Goal: Information Seeking & Learning: Learn about a topic

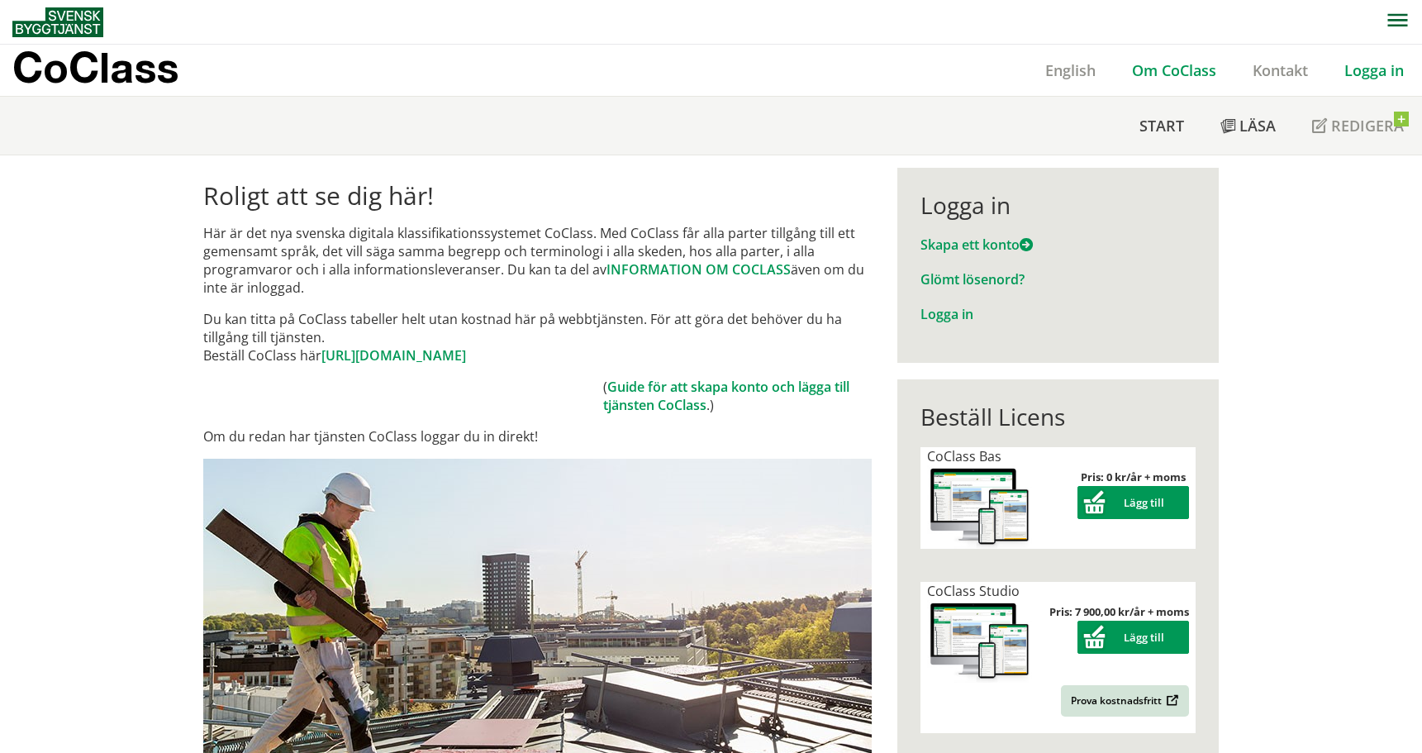
click at [1179, 65] on link "Om CoClass" at bounding box center [1174, 70] width 121 height 20
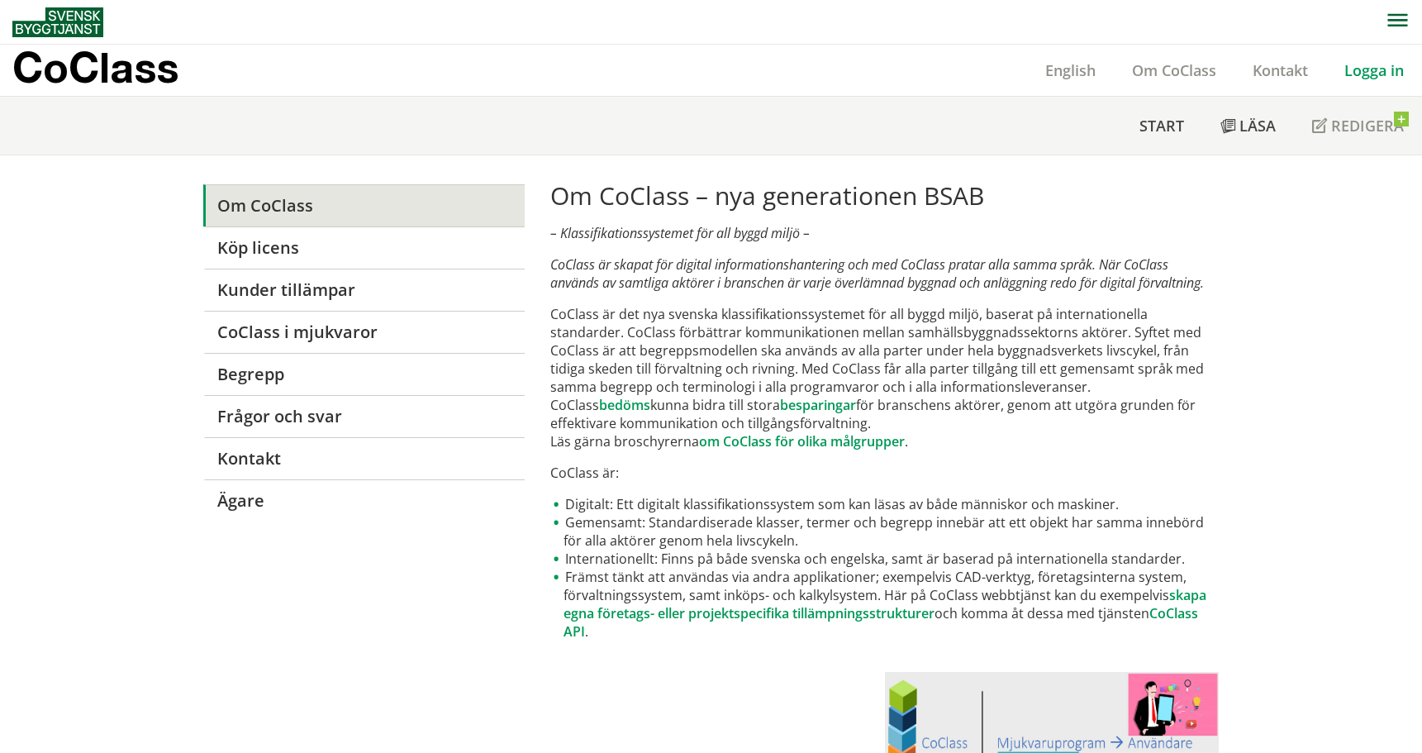
click at [261, 207] on link "Om CoClass" at bounding box center [363, 205] width 321 height 42
click at [1168, 123] on span "Start" at bounding box center [1161, 126] width 45 height 20
click at [1175, 74] on link "Om CoClass" at bounding box center [1174, 70] width 121 height 20
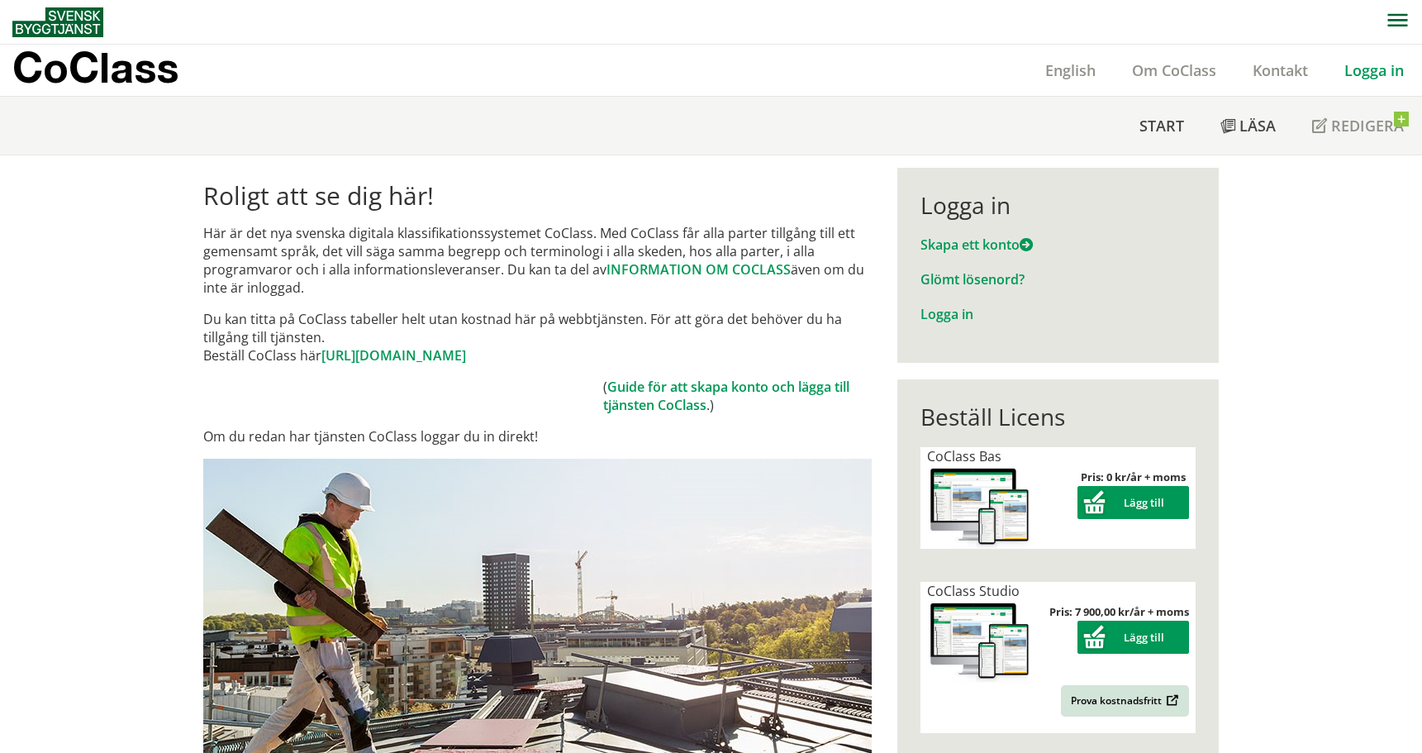
click at [1374, 70] on link "Logga in" at bounding box center [1374, 70] width 96 height 20
click at [1377, 69] on link "Logga in" at bounding box center [1374, 70] width 96 height 20
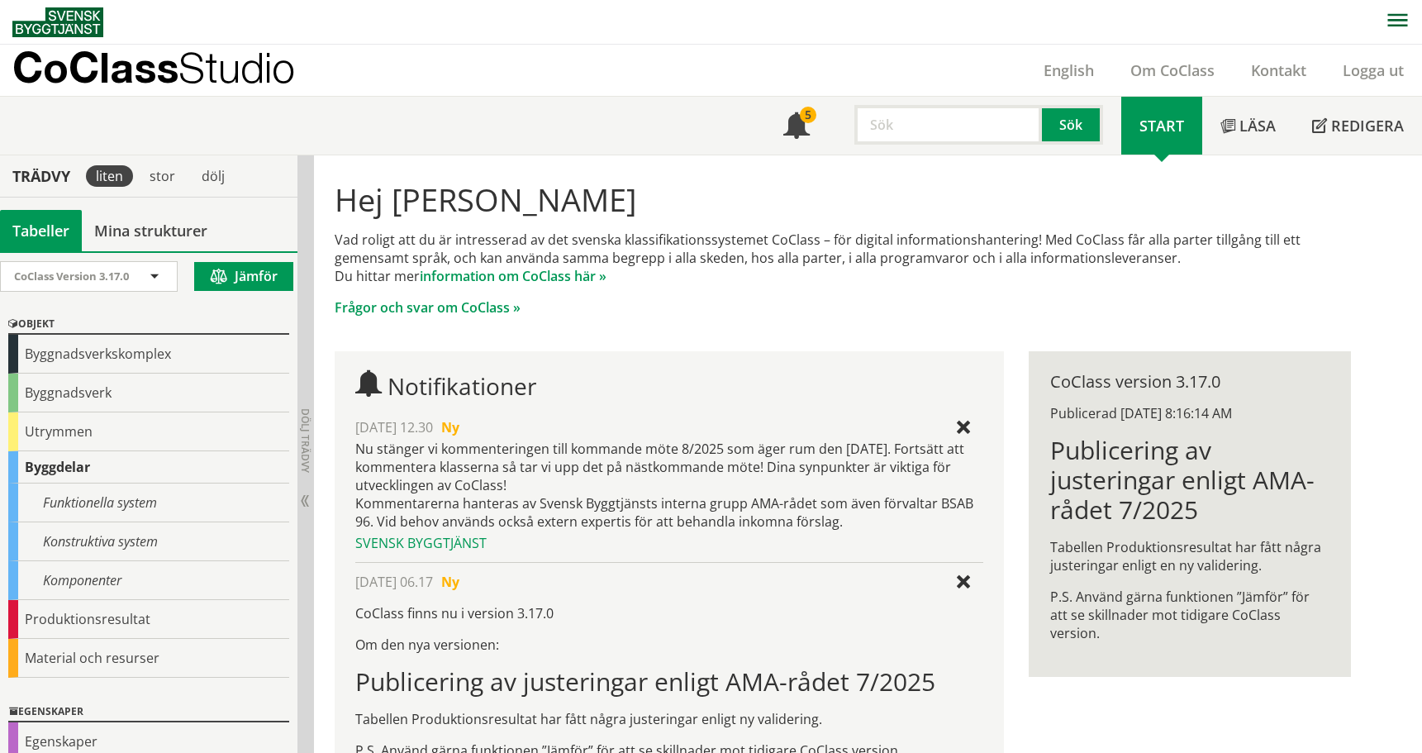
click at [877, 113] on input "text" at bounding box center [948, 125] width 188 height 40
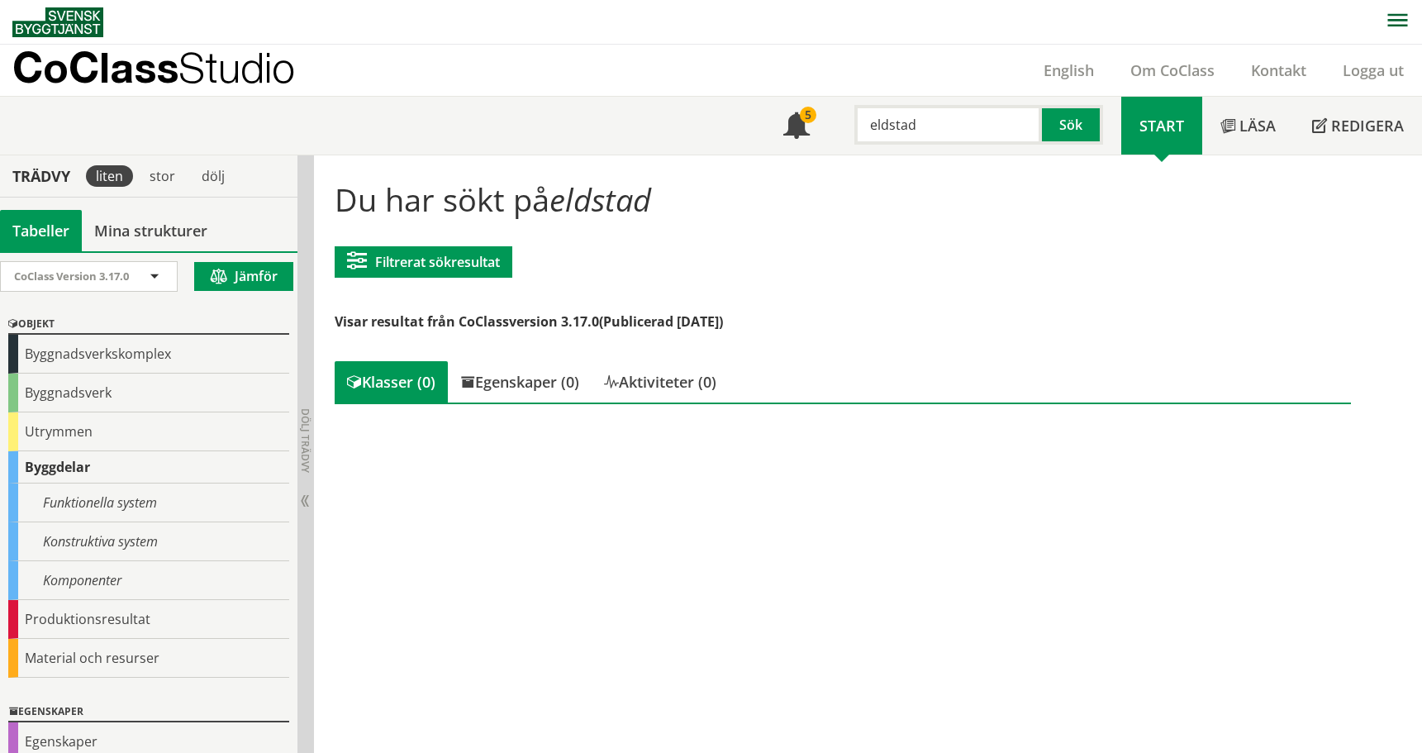
drag, startPoint x: 941, startPoint y: 121, endPoint x: 761, endPoint y: 119, distance: 180.1
click at [761, 119] on div "Meny 5 eldstad Sök Start Läsa" at bounding box center [717, 126] width 1410 height 58
type input "k"
type input "a"
drag, startPoint x: 931, startPoint y: 127, endPoint x: 651, endPoint y: 117, distance: 280.3
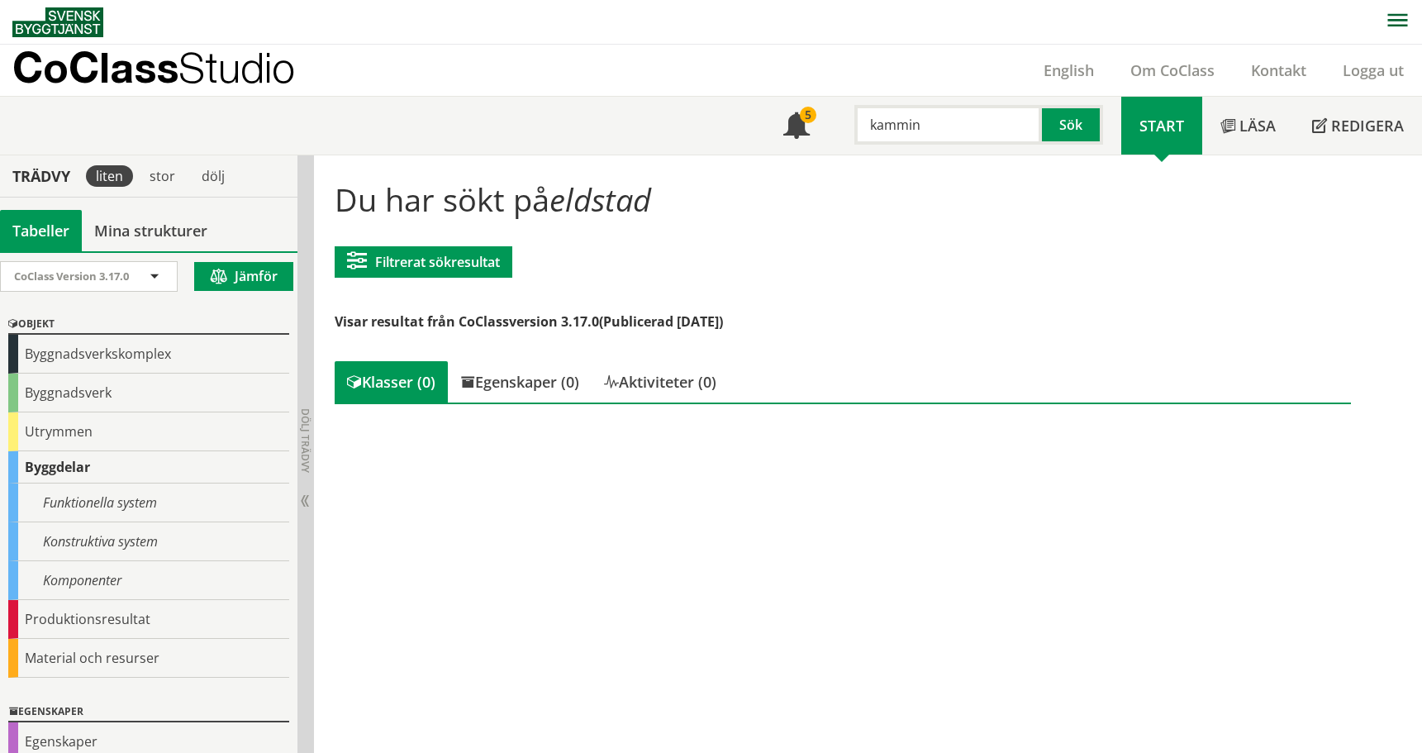
click at [651, 107] on div "Meny 5 kammin Sök Start Läsa Redigera" at bounding box center [717, 126] width 1410 height 58
drag, startPoint x: 966, startPoint y: 132, endPoint x: 833, endPoint y: 126, distance: 133.2
click at [833, 126] on div "Kakelugn Sök" at bounding box center [974, 121] width 293 height 48
click at [95, 579] on div "Komponenter" at bounding box center [148, 580] width 281 height 39
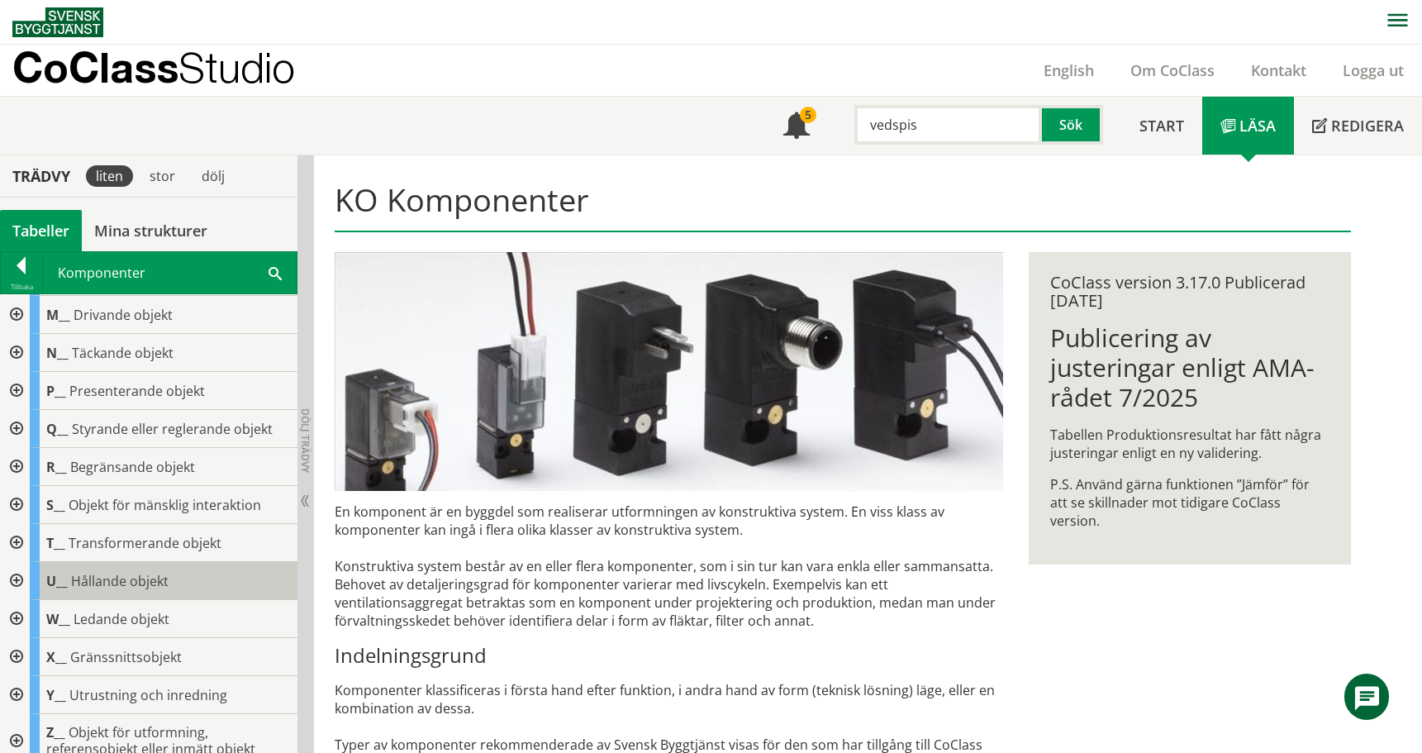
scroll to position [280, 0]
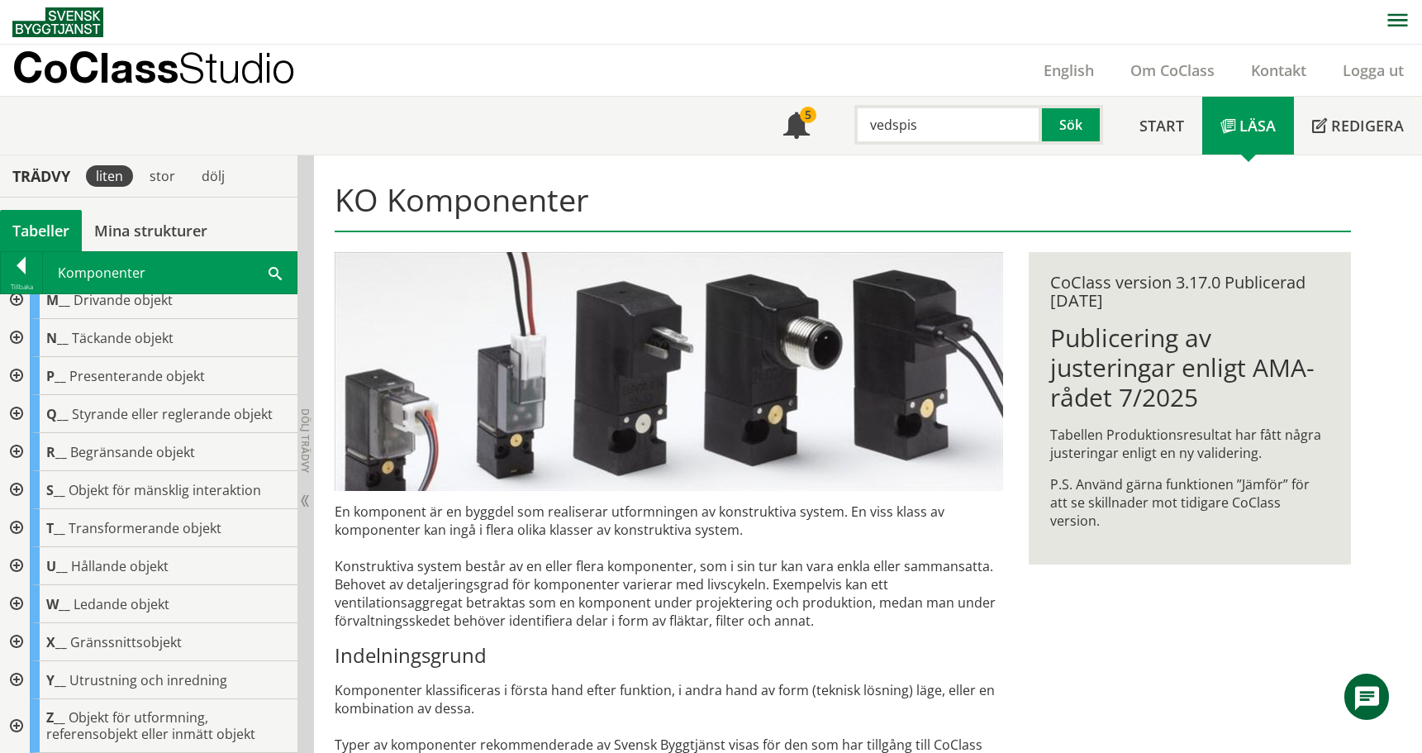
drag, startPoint x: 954, startPoint y: 124, endPoint x: 850, endPoint y: 112, distance: 104.8
click at [850, 112] on div "vedspis" at bounding box center [940, 125] width 188 height 40
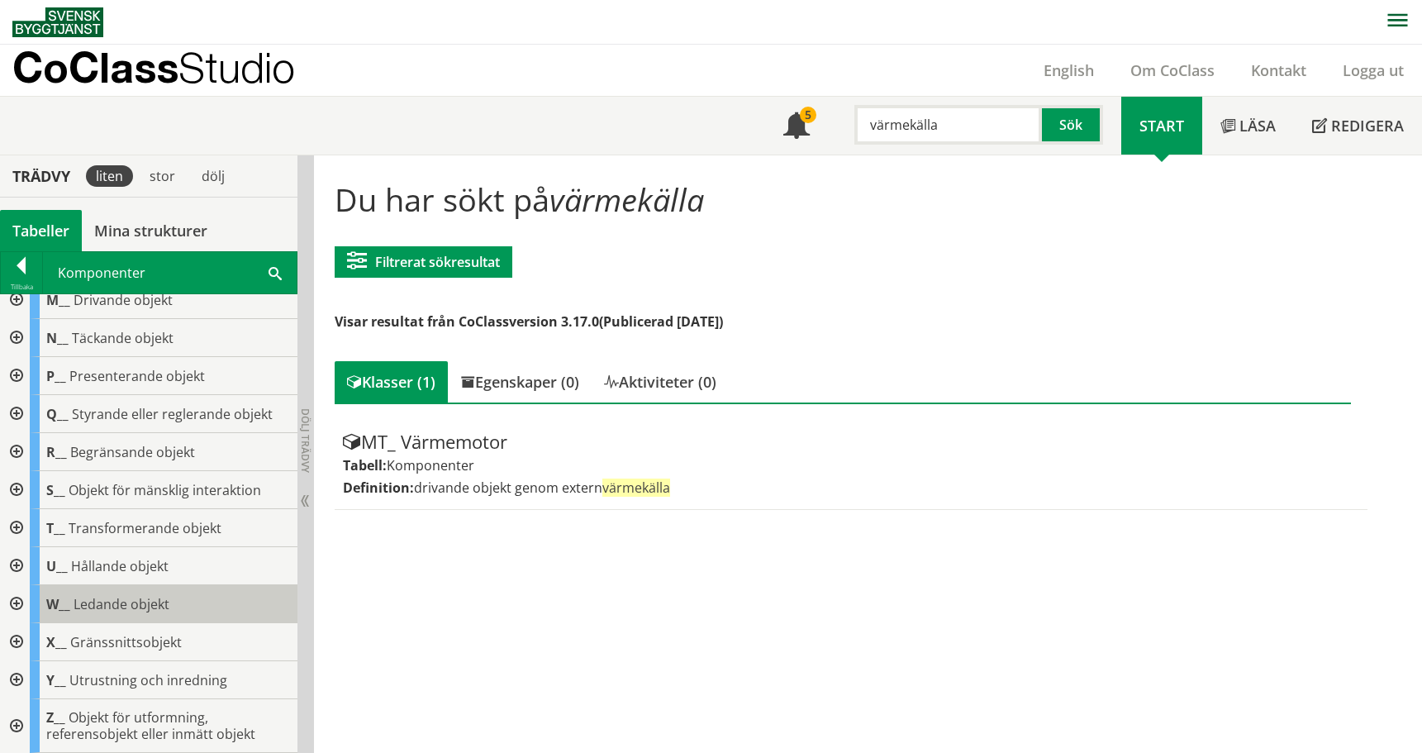
click at [87, 601] on span "Ledande objekt" at bounding box center [122, 604] width 96 height 18
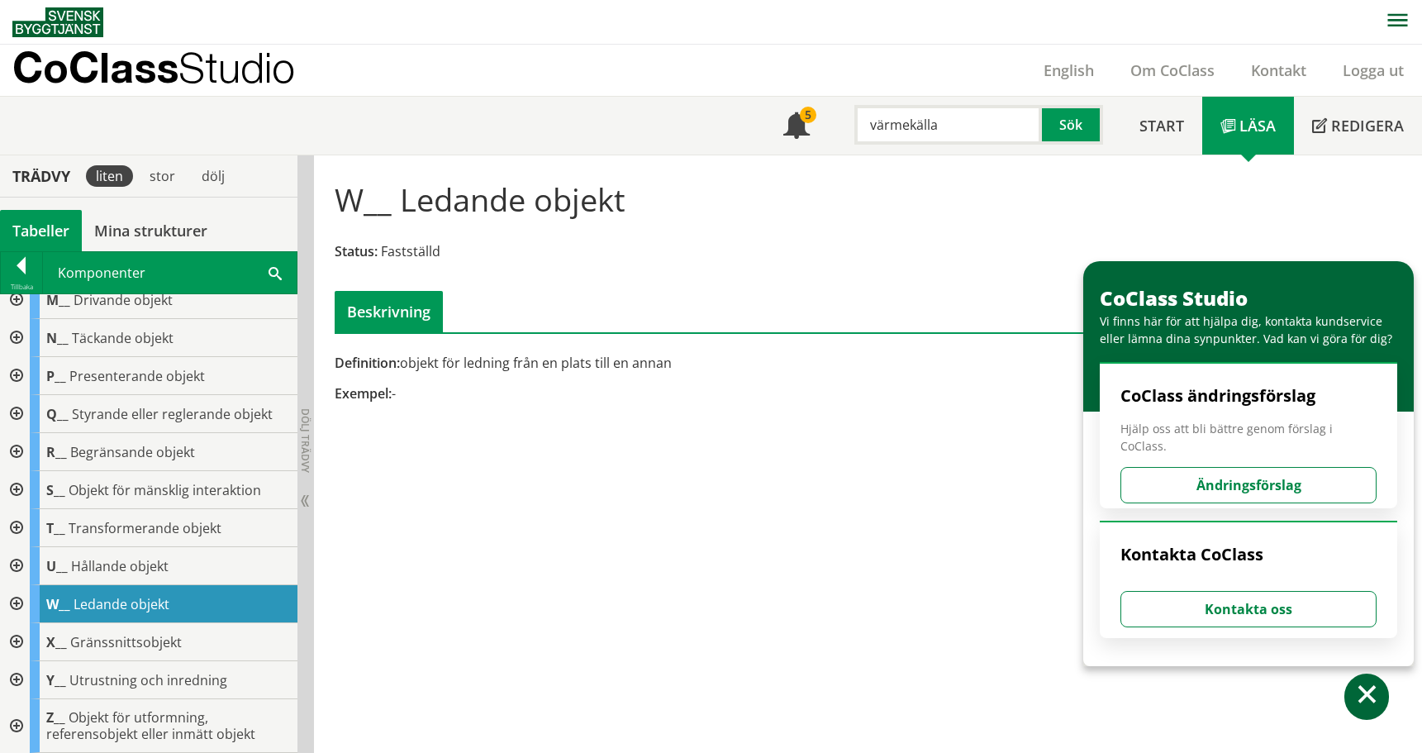
click at [13, 599] on div at bounding box center [15, 604] width 30 height 38
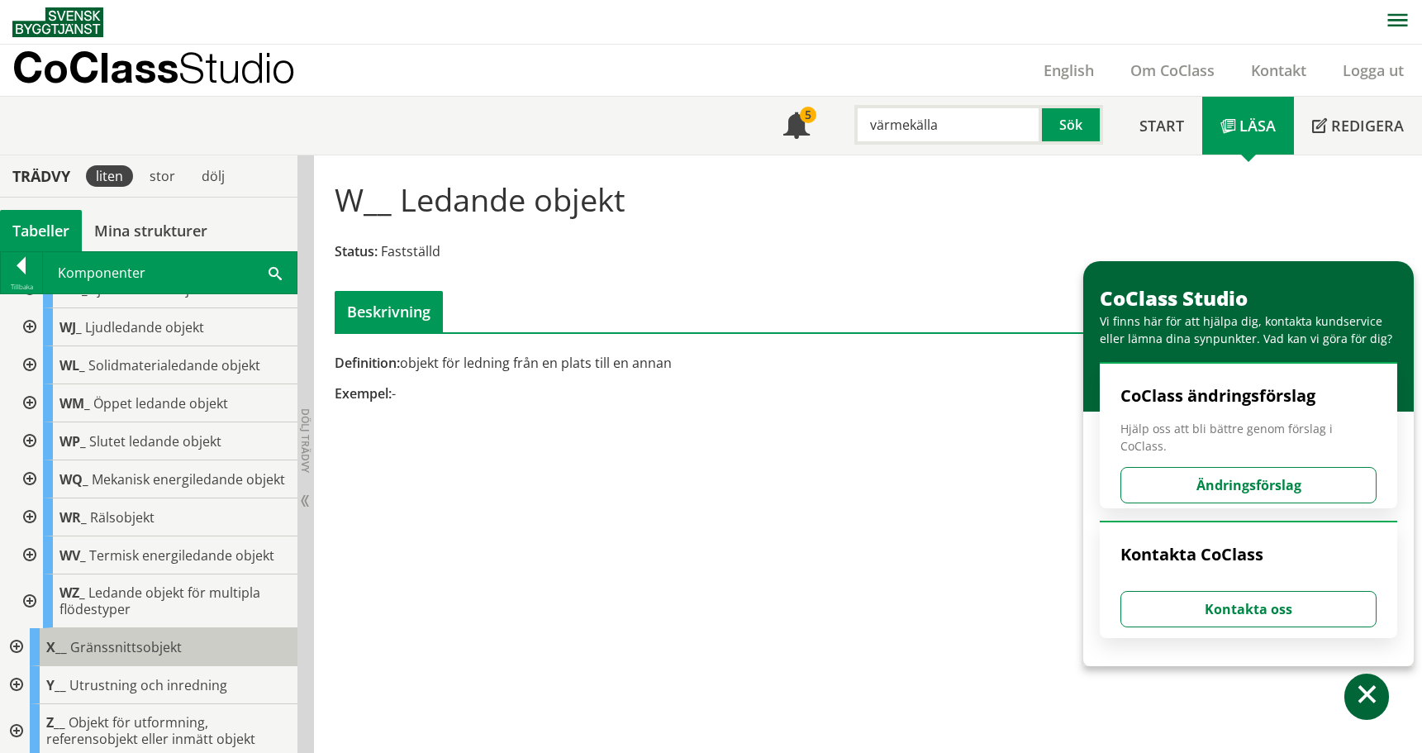
scroll to position [821, 0]
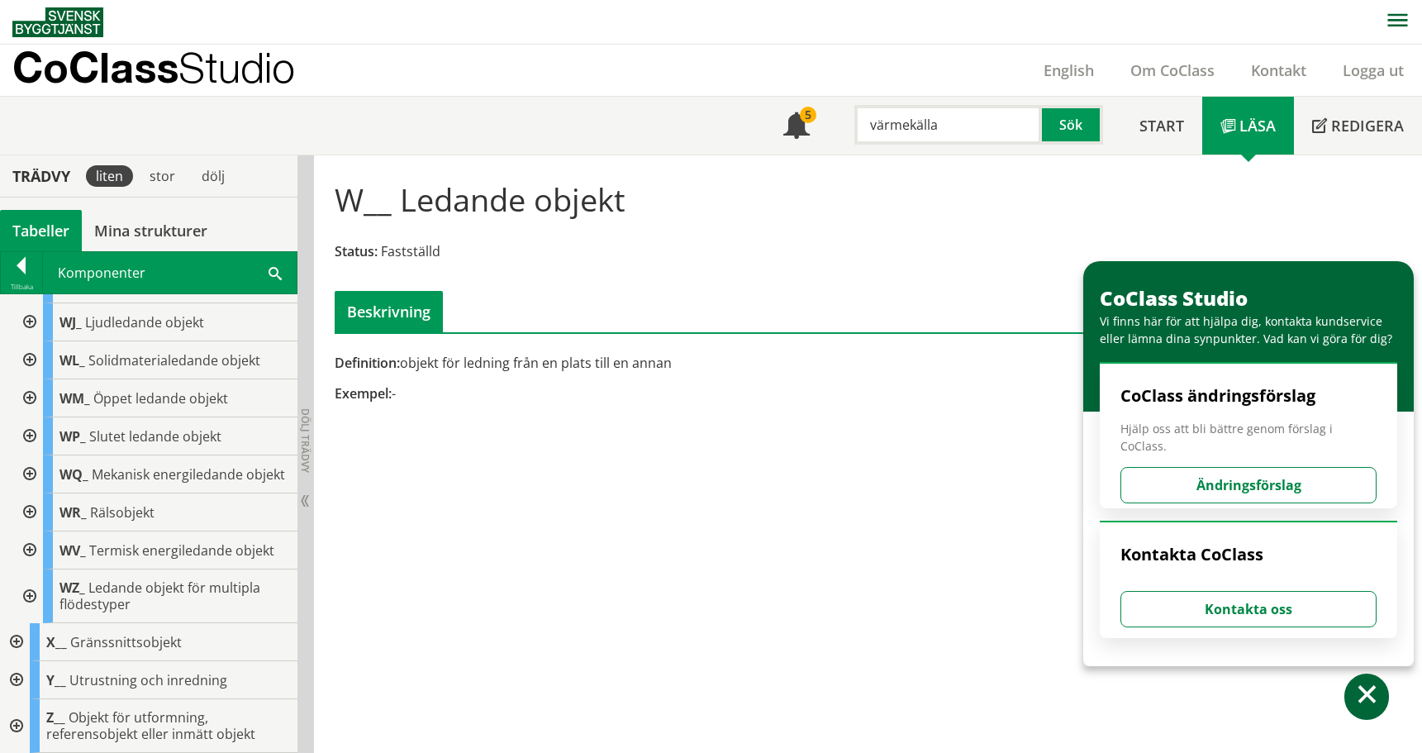
drag, startPoint x: 949, startPoint y: 122, endPoint x: 869, endPoint y: 119, distance: 79.4
click at [869, 119] on input "värmekälla" at bounding box center [948, 125] width 188 height 40
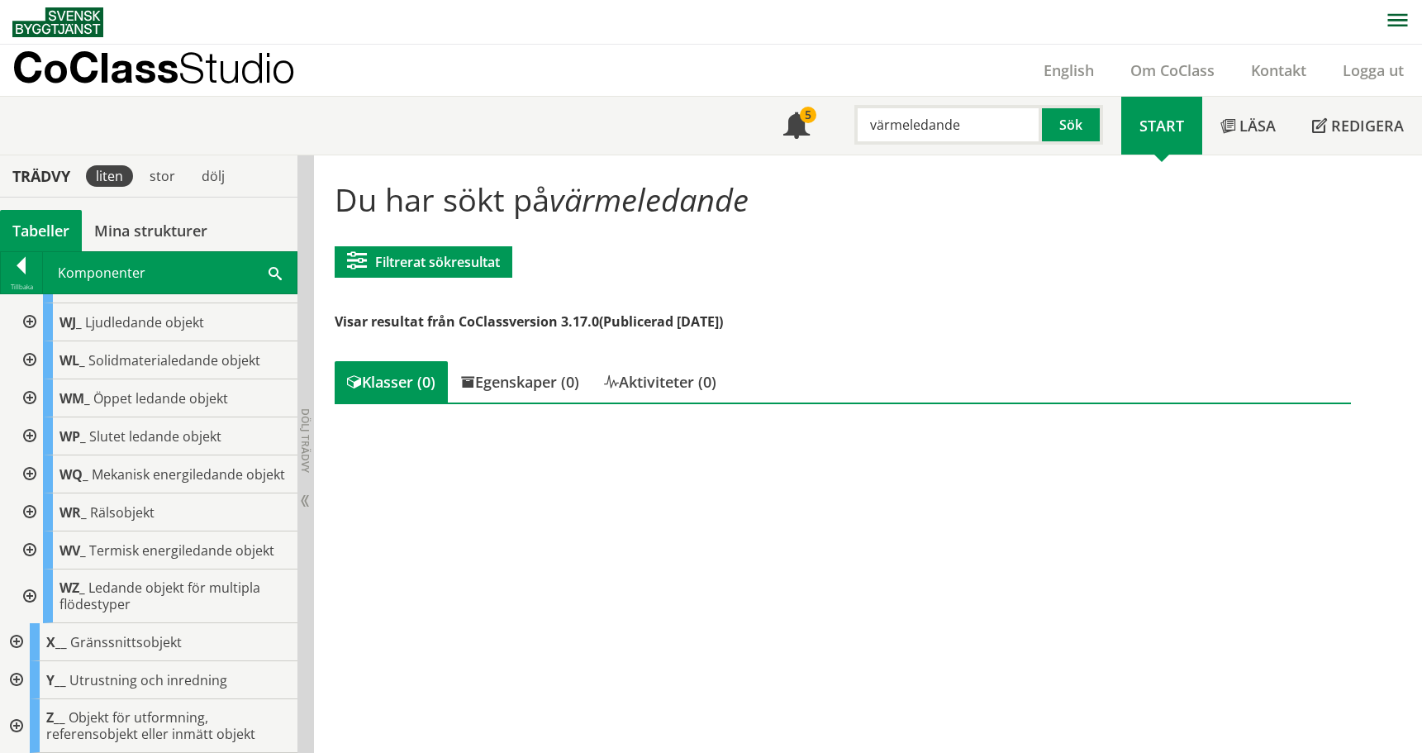
click at [17, 682] on div at bounding box center [15, 680] width 30 height 38
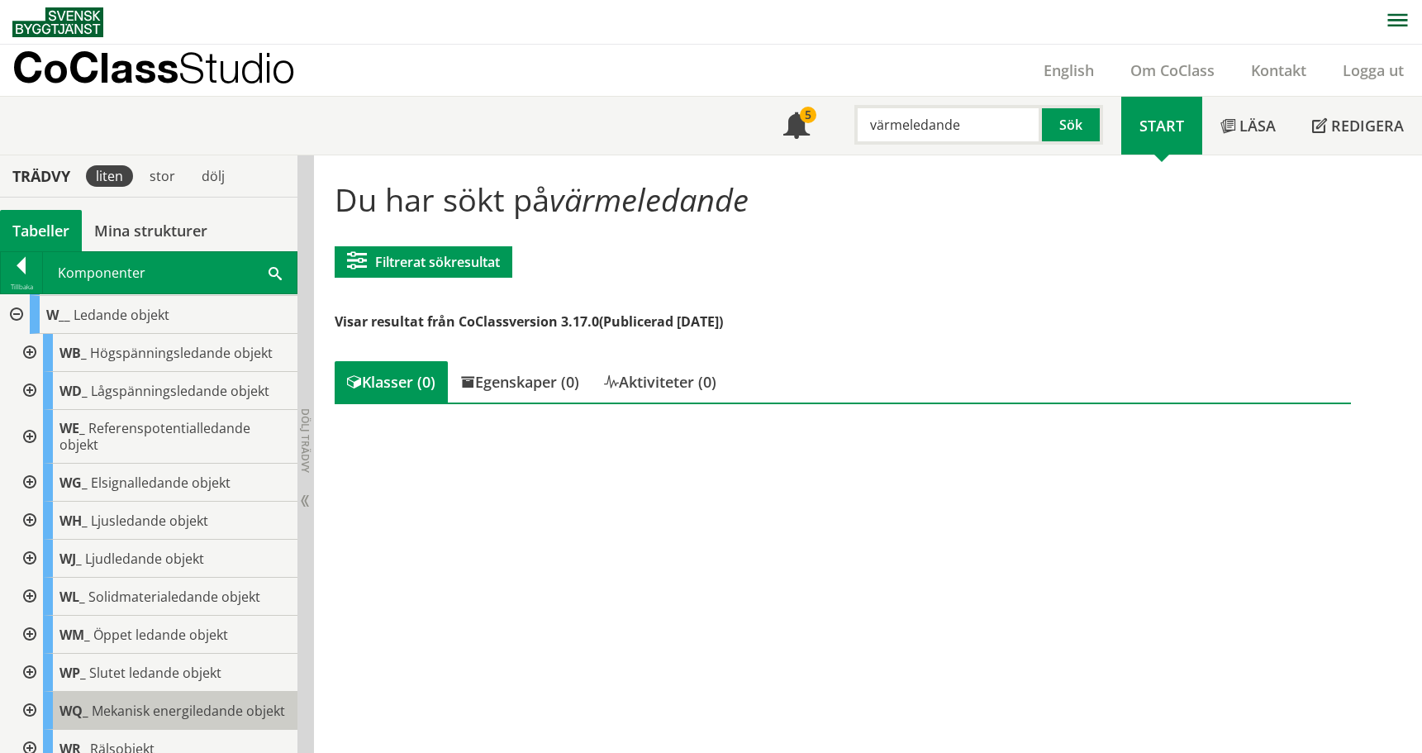
scroll to position [567, 0]
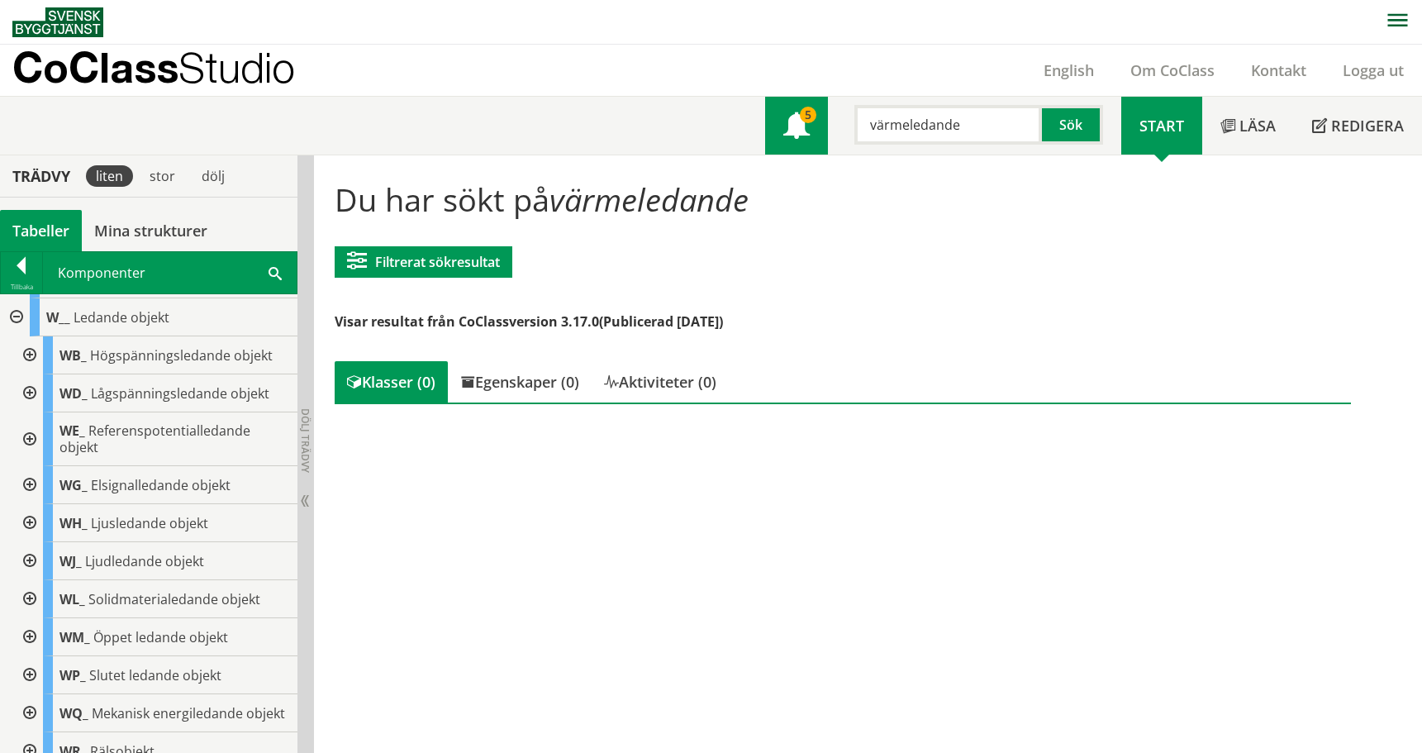
drag, startPoint x: 994, startPoint y: 118, endPoint x: 783, endPoint y: 144, distance: 212.3
click at [777, 129] on div "Meny 5 värmeledande Sök" at bounding box center [943, 126] width 356 height 58
type input "värmepanna"
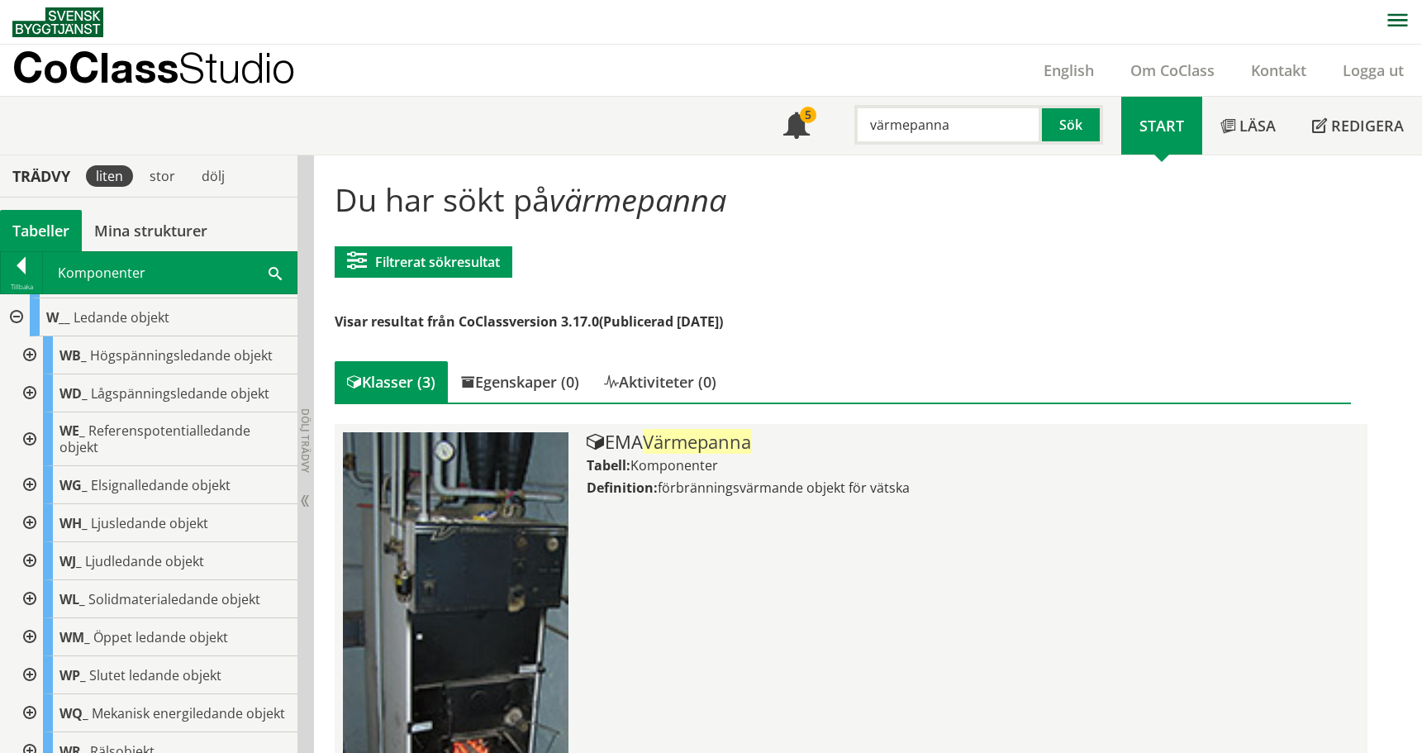
click at [680, 442] on span "Värmepanna" at bounding box center [697, 441] width 108 height 25
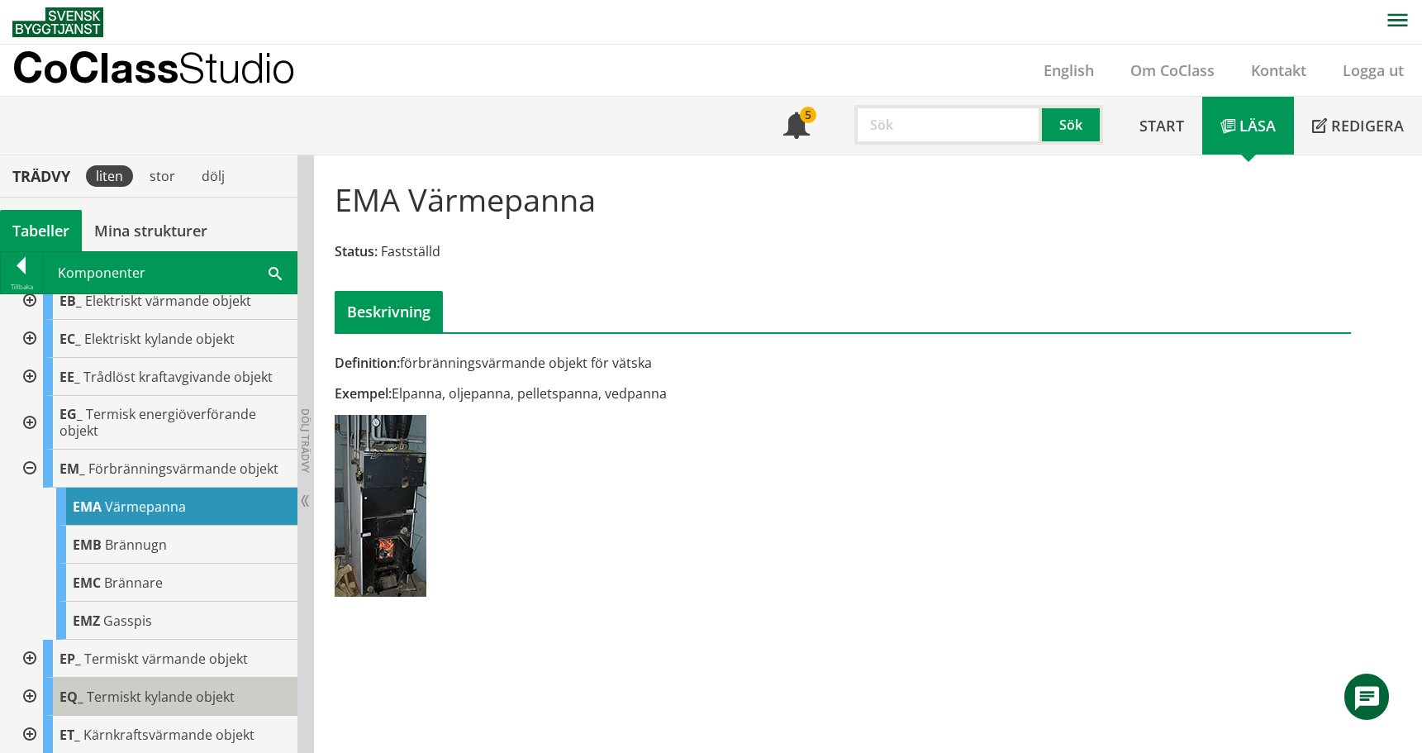
scroll to position [248, 0]
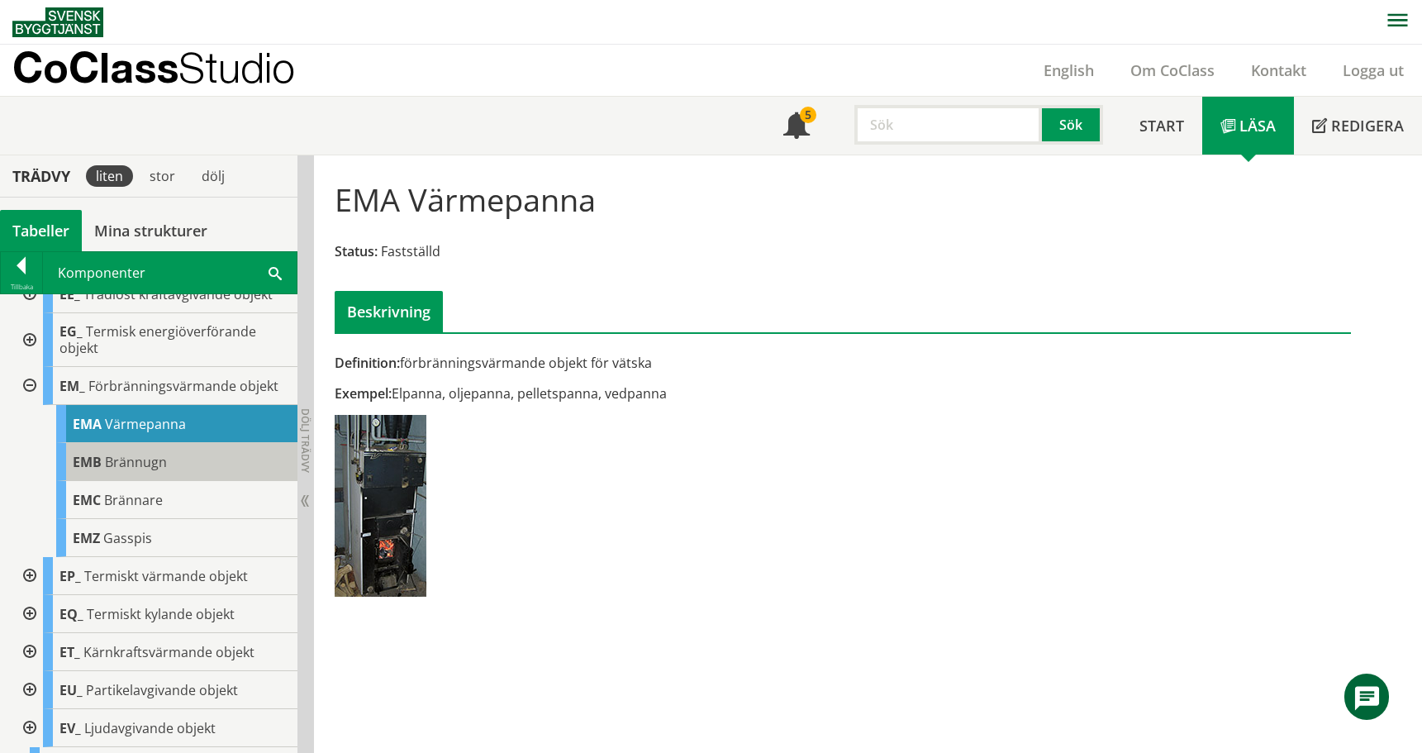
click at [138, 448] on div "EMB Brännugn" at bounding box center [176, 462] width 241 height 38
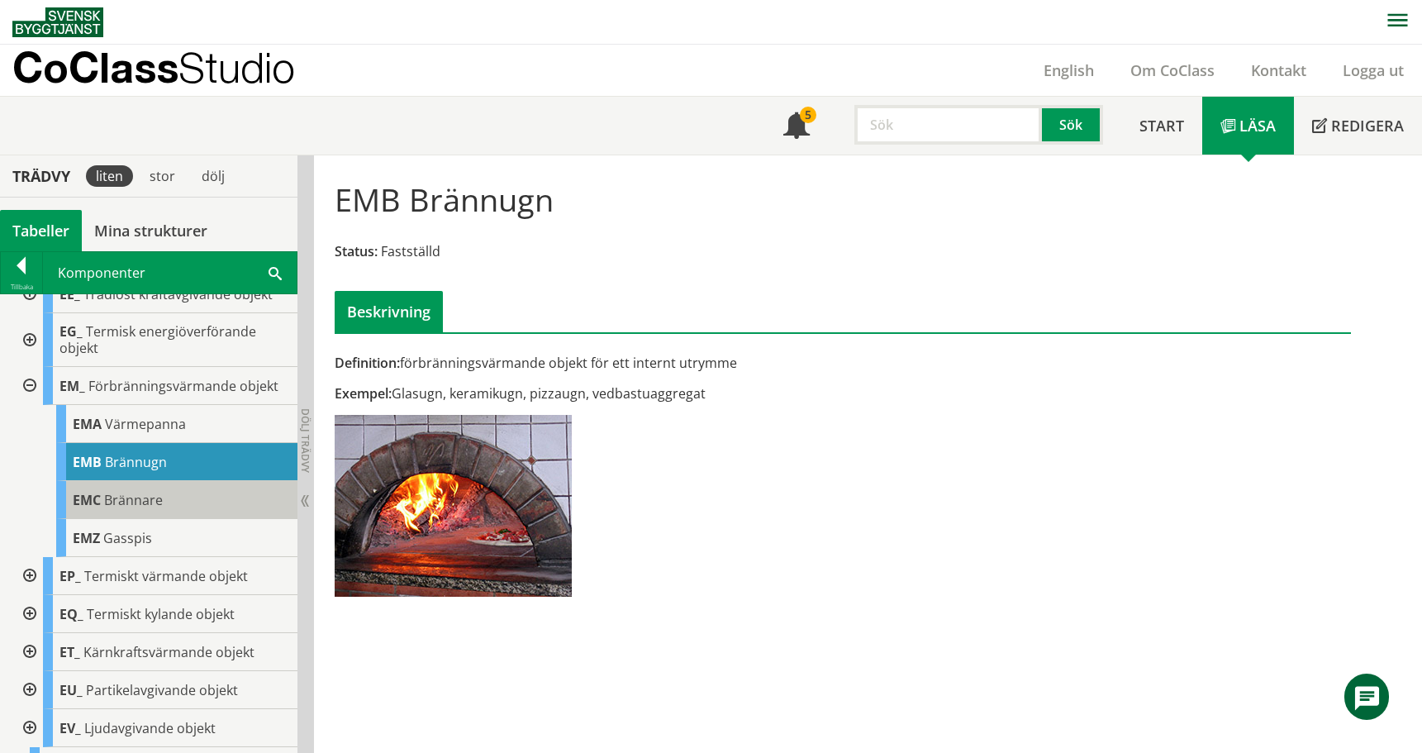
click at [143, 498] on span "Brännare" at bounding box center [133, 500] width 59 height 18
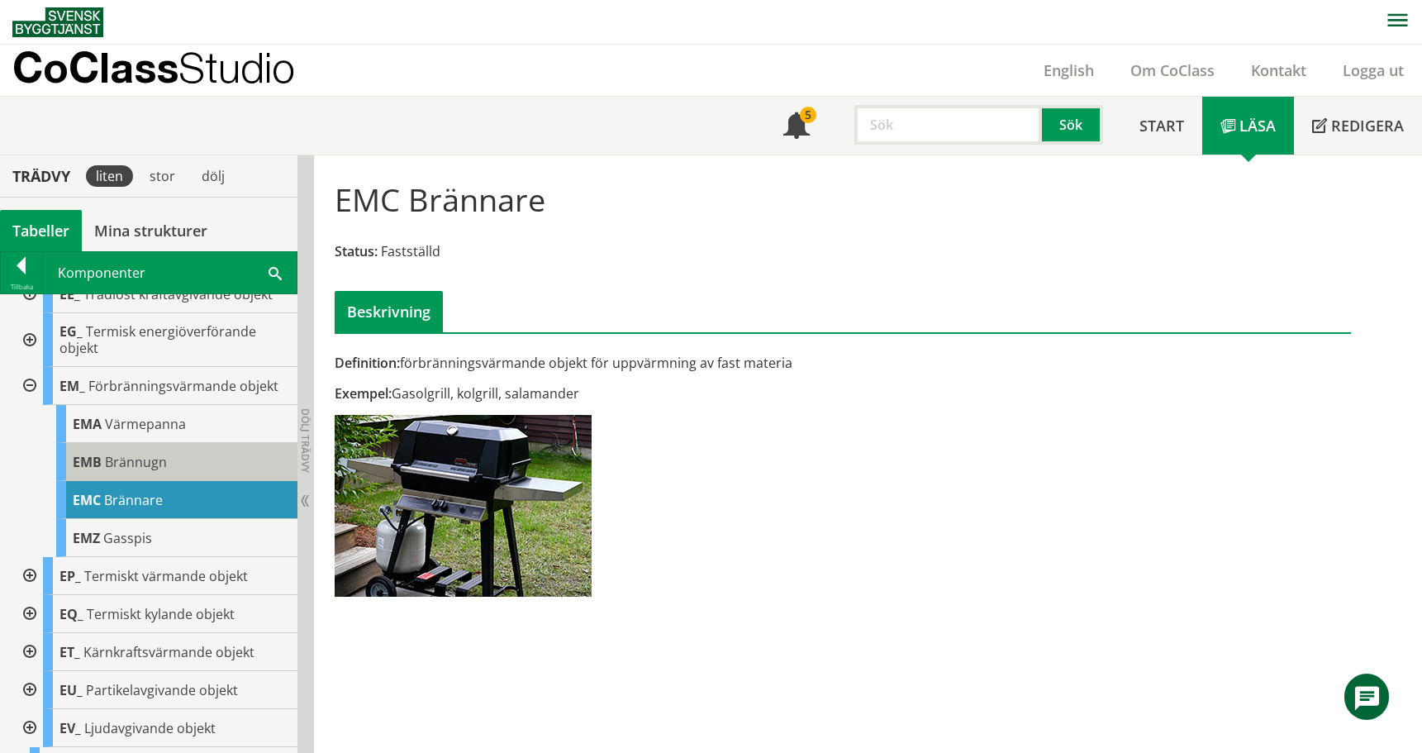
click at [143, 459] on span "Brännugn" at bounding box center [136, 462] width 62 height 18
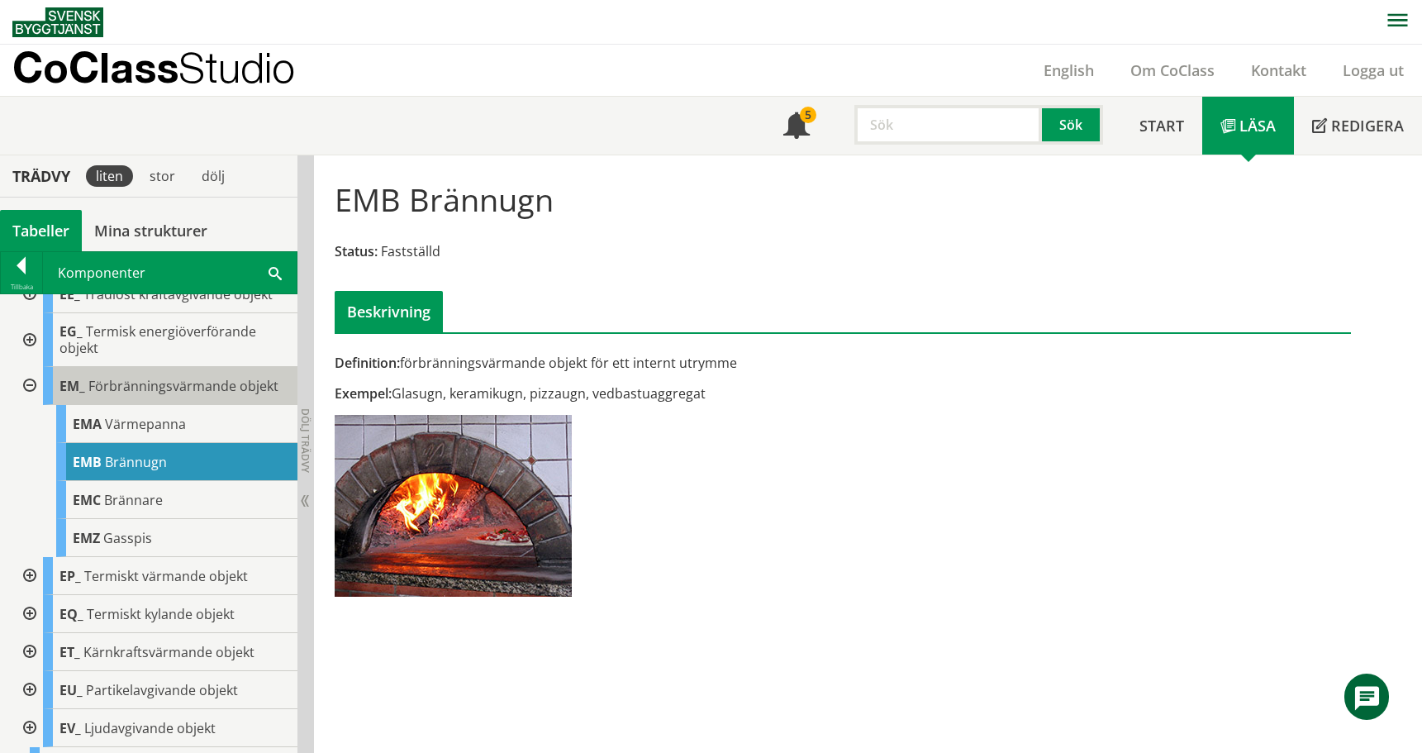
click at [152, 378] on span "Förbränningsvärmande objekt" at bounding box center [183, 386] width 190 height 18
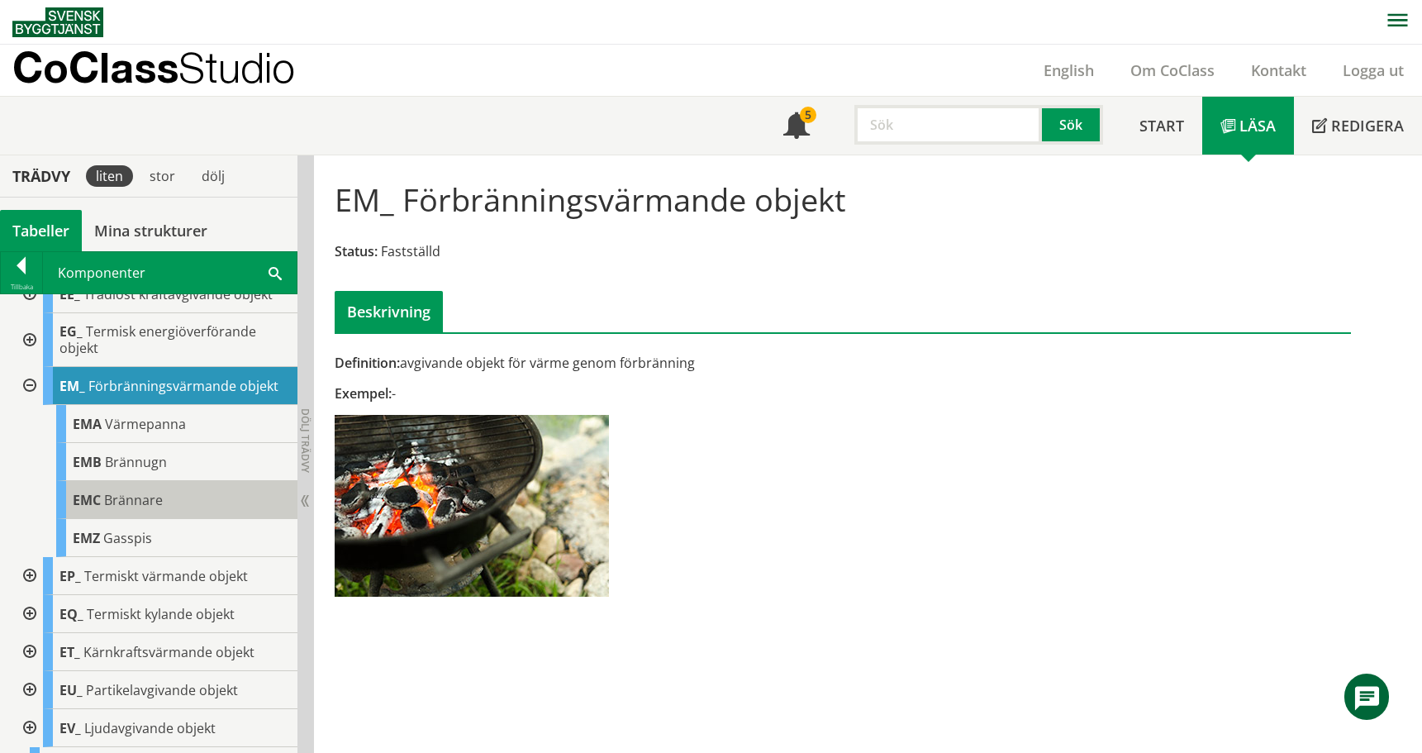
click at [152, 505] on span "Brännare" at bounding box center [133, 500] width 59 height 18
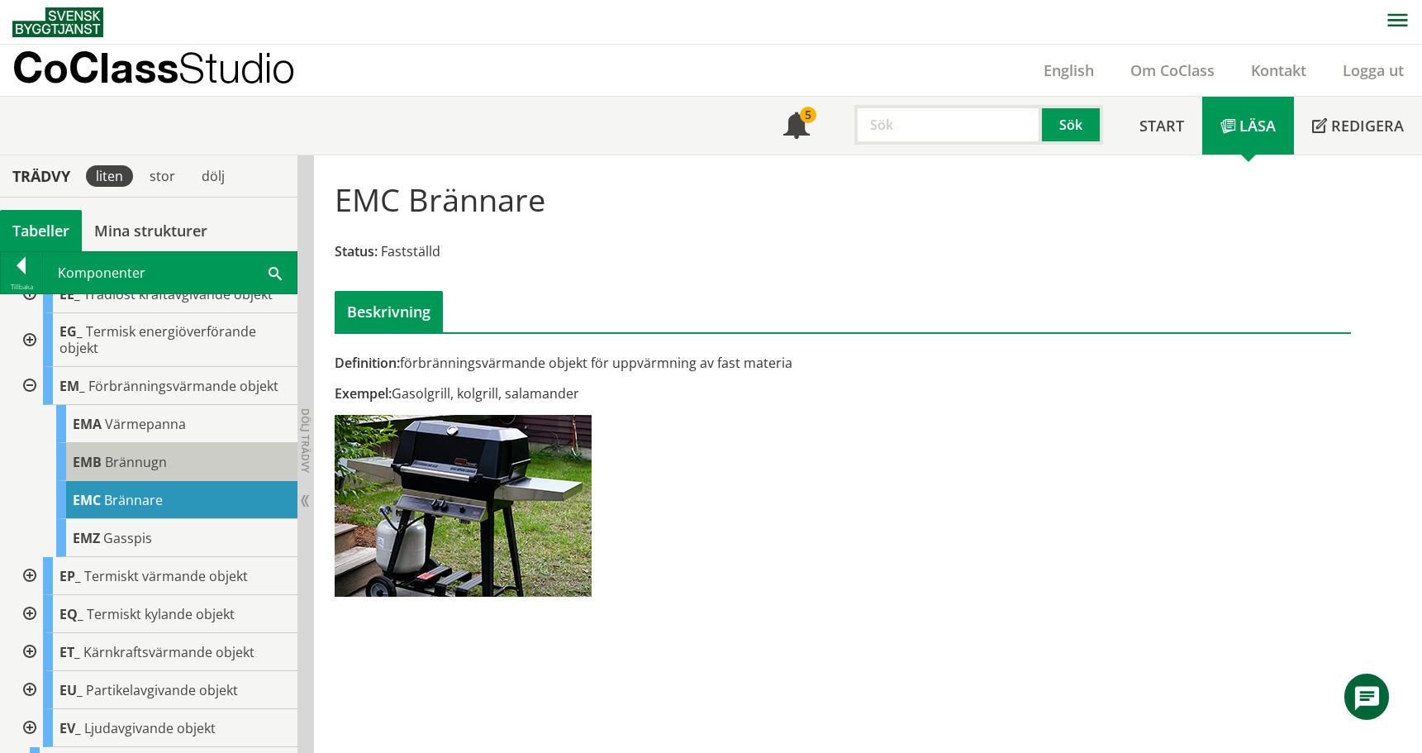
click at [141, 465] on span "Brännugn" at bounding box center [136, 462] width 62 height 18
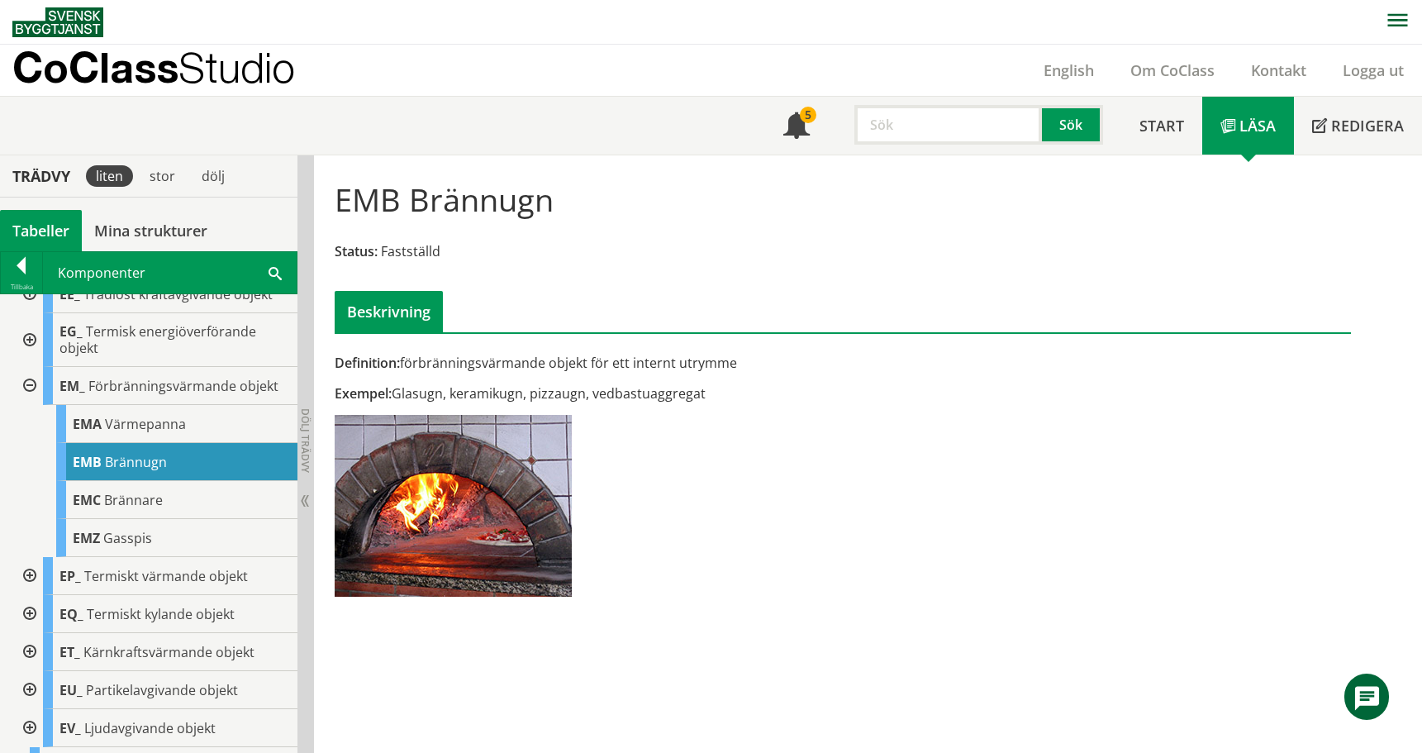
click at [916, 359] on div "Definition: förbränningsvärmande objekt för ett internt utrymme" at bounding box center [669, 363] width 668 height 18
click at [921, 133] on input "text" at bounding box center [948, 125] width 188 height 40
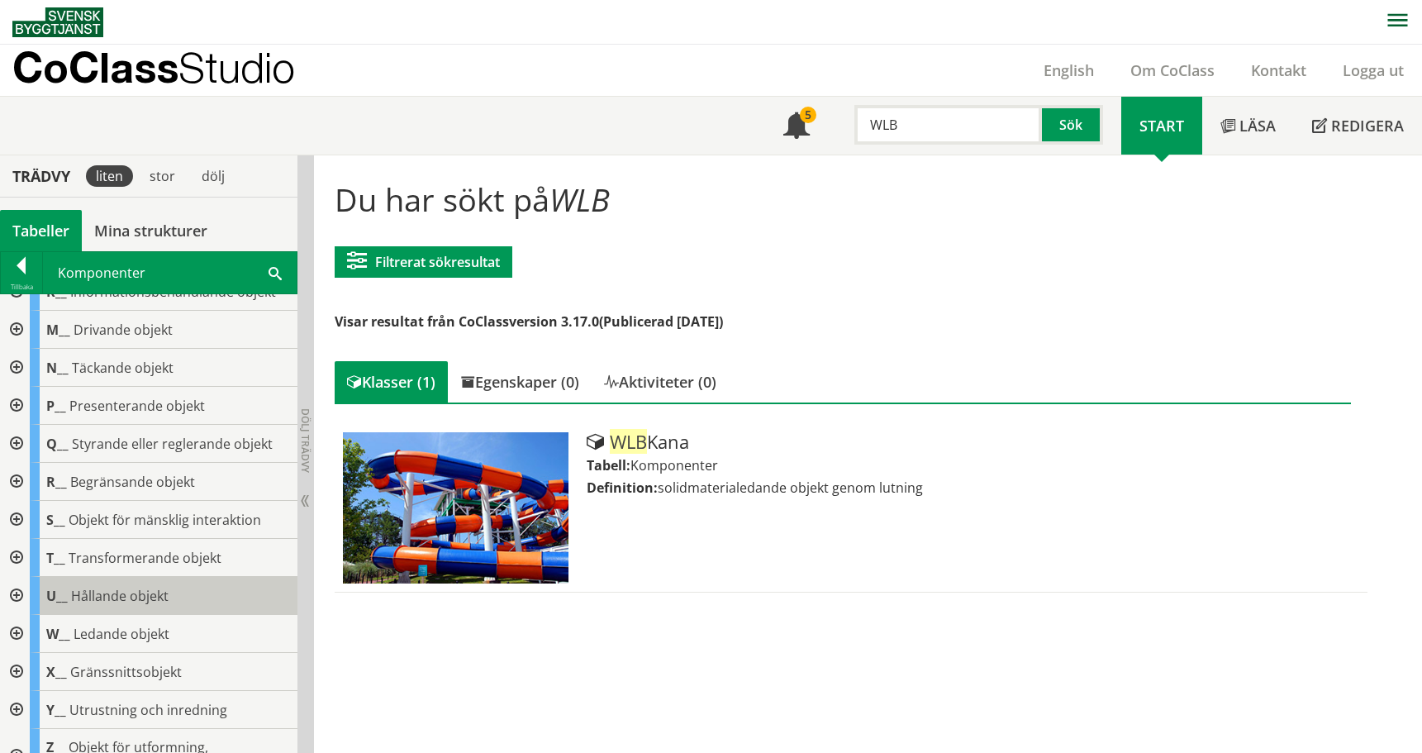
scroll to position [866, 0]
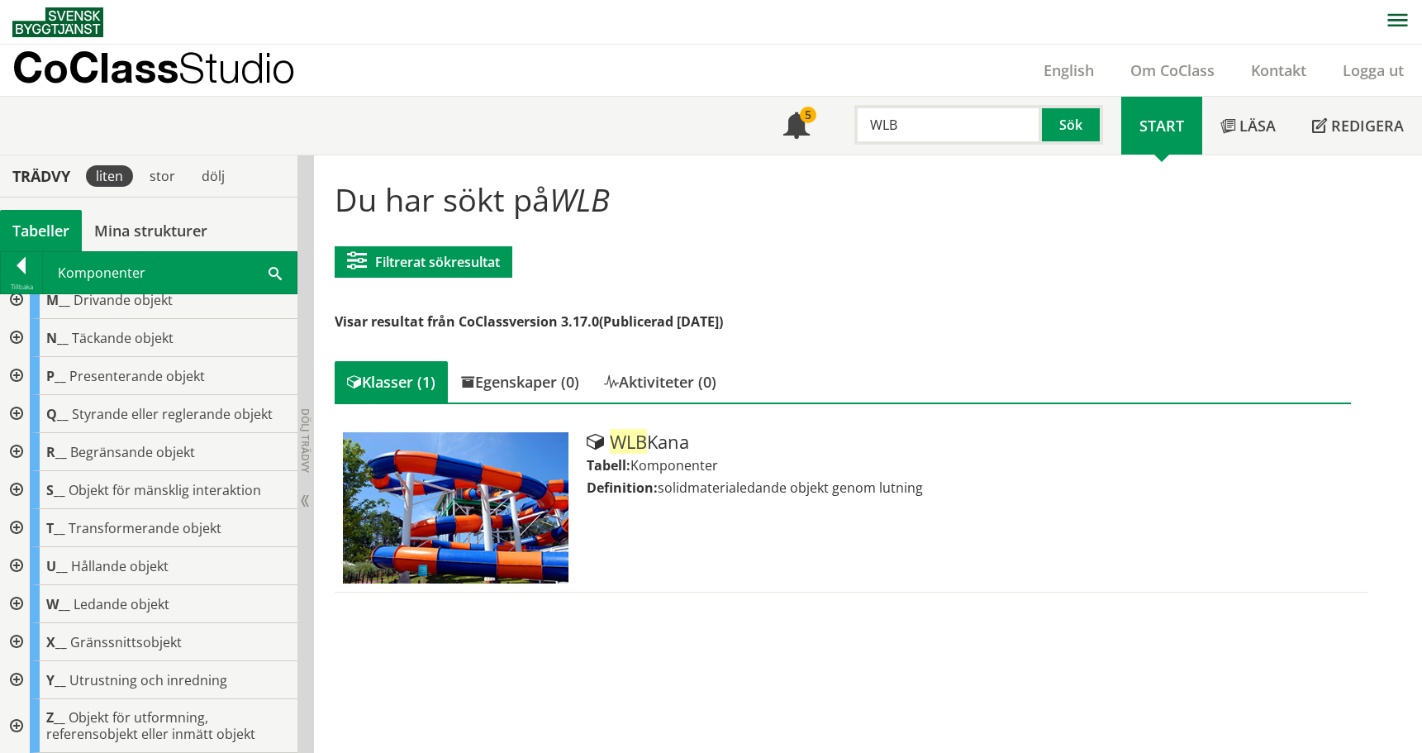
click at [13, 596] on div at bounding box center [15, 604] width 30 height 38
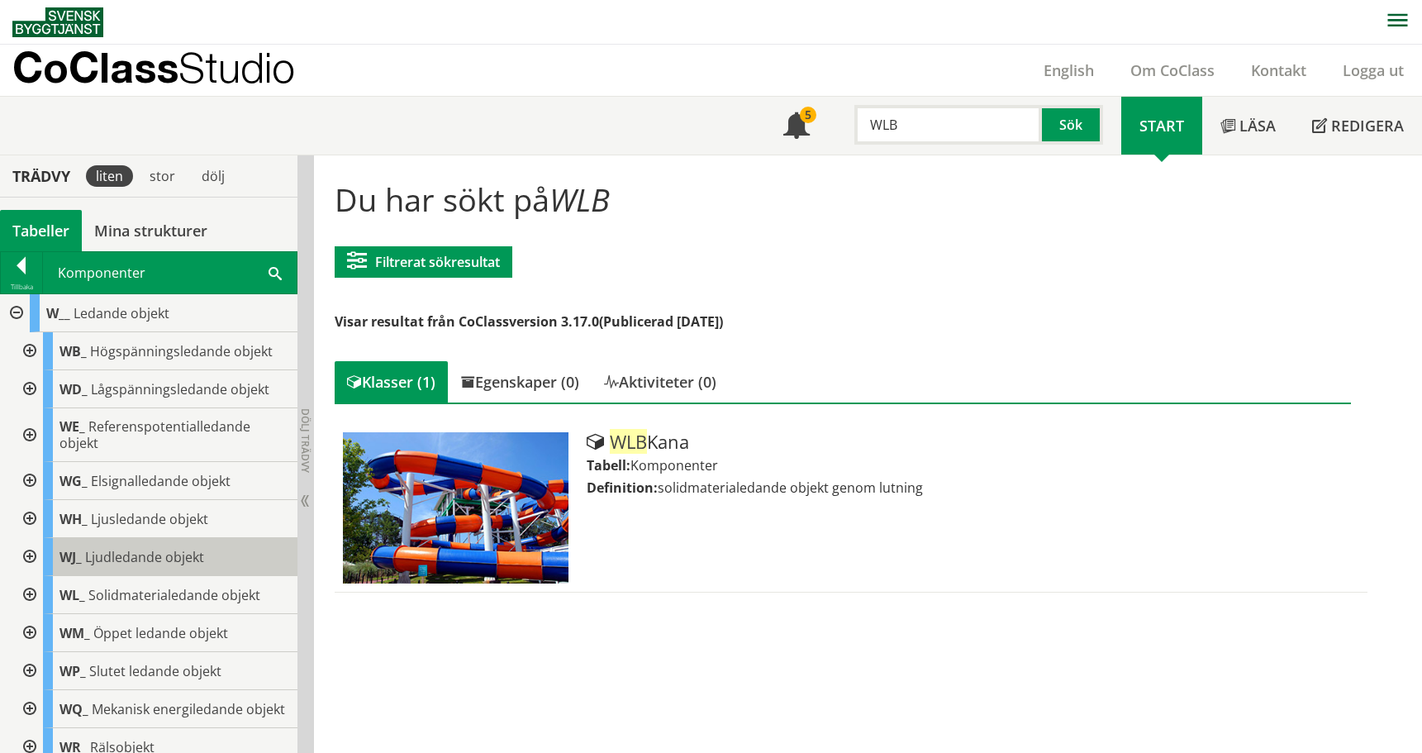
scroll to position [1196, 0]
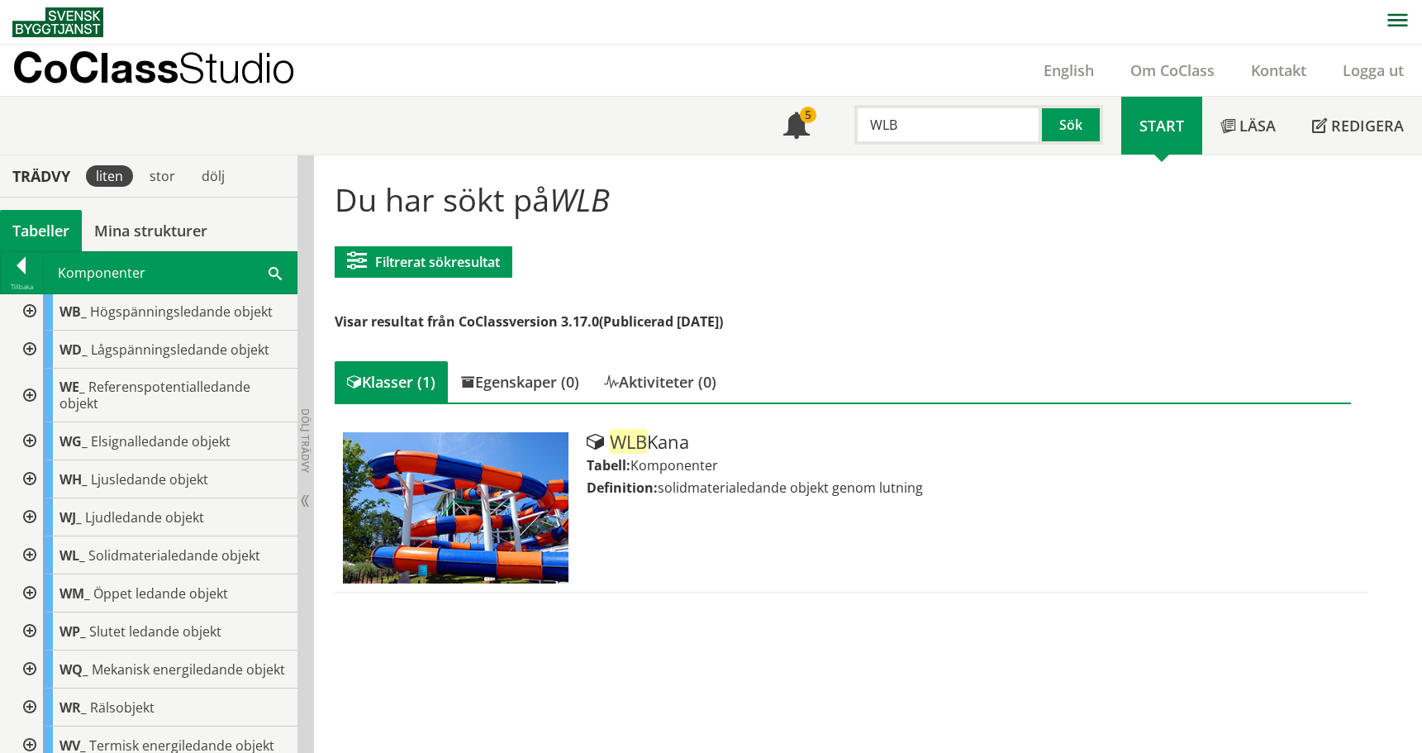
click at [31, 556] on div at bounding box center [28, 555] width 30 height 38
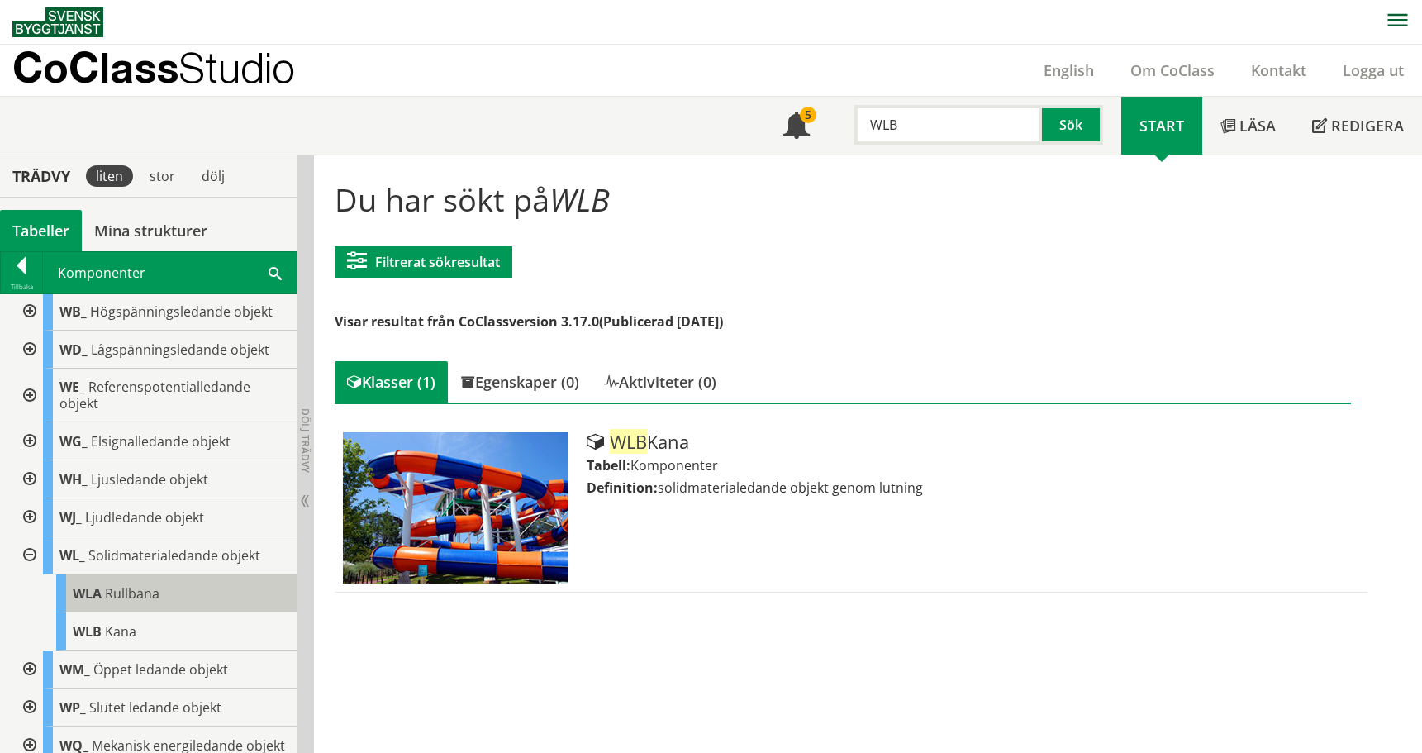
click at [149, 587] on span "Rullbana" at bounding box center [132, 593] width 55 height 18
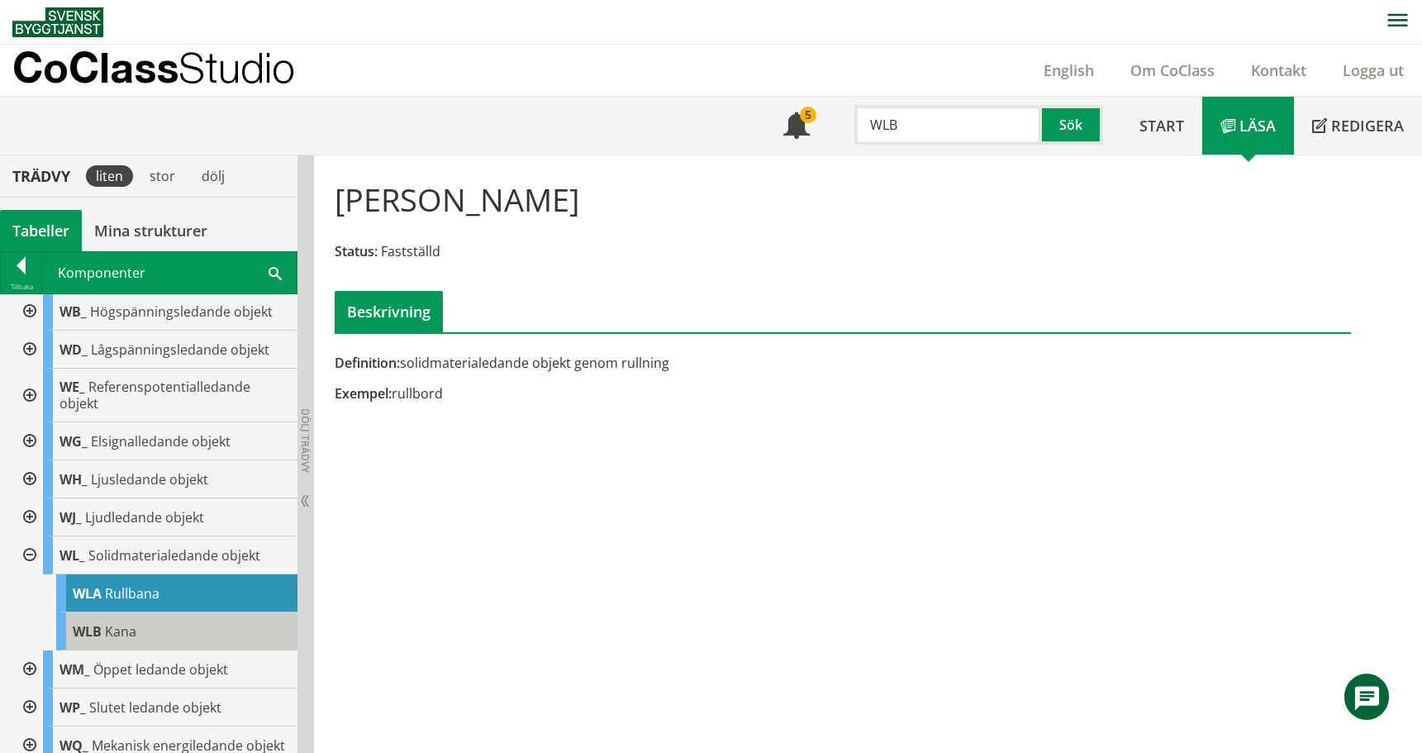
click at [117, 635] on span "Kana" at bounding box center [120, 631] width 31 height 18
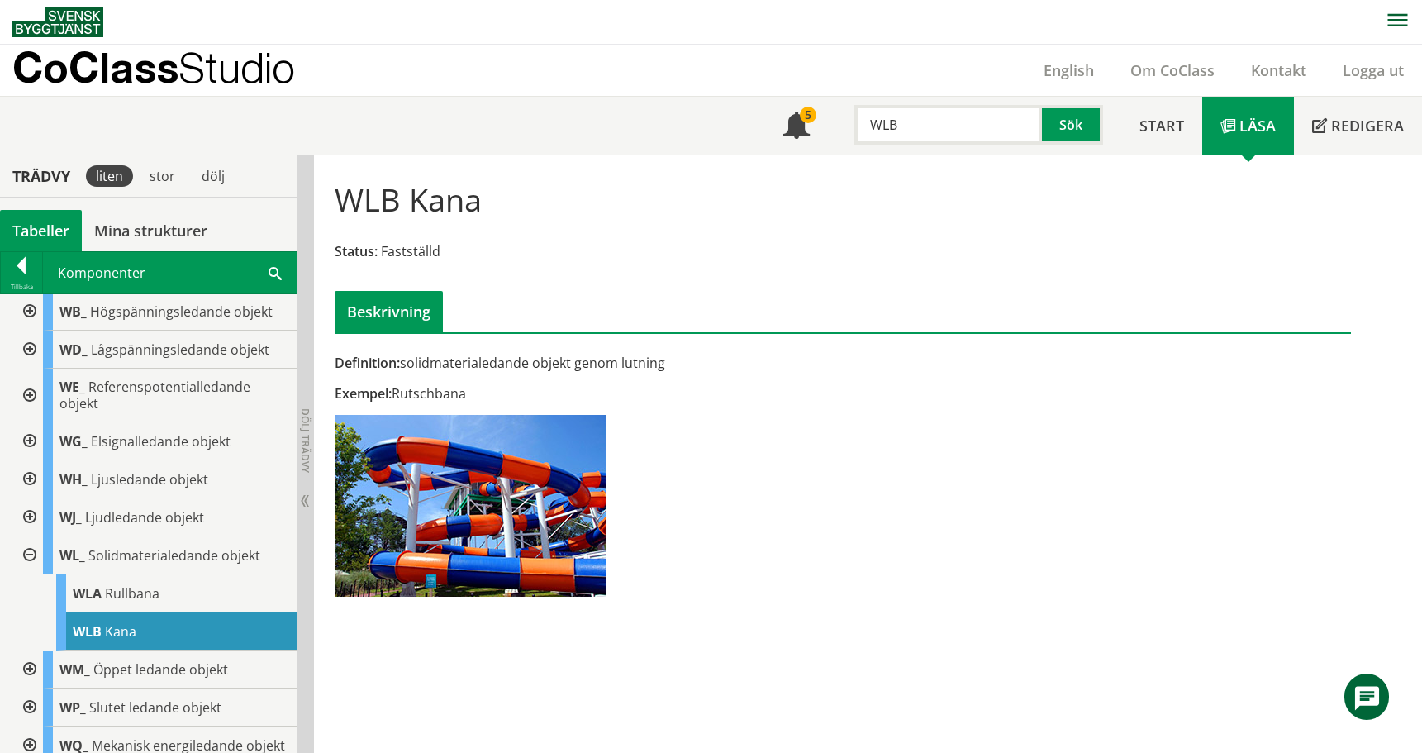
drag, startPoint x: 927, startPoint y: 133, endPoint x: 840, endPoint y: 128, distance: 86.9
click at [840, 128] on div "WLB Sök" at bounding box center [974, 121] width 293 height 48
type input "spisfläkt"
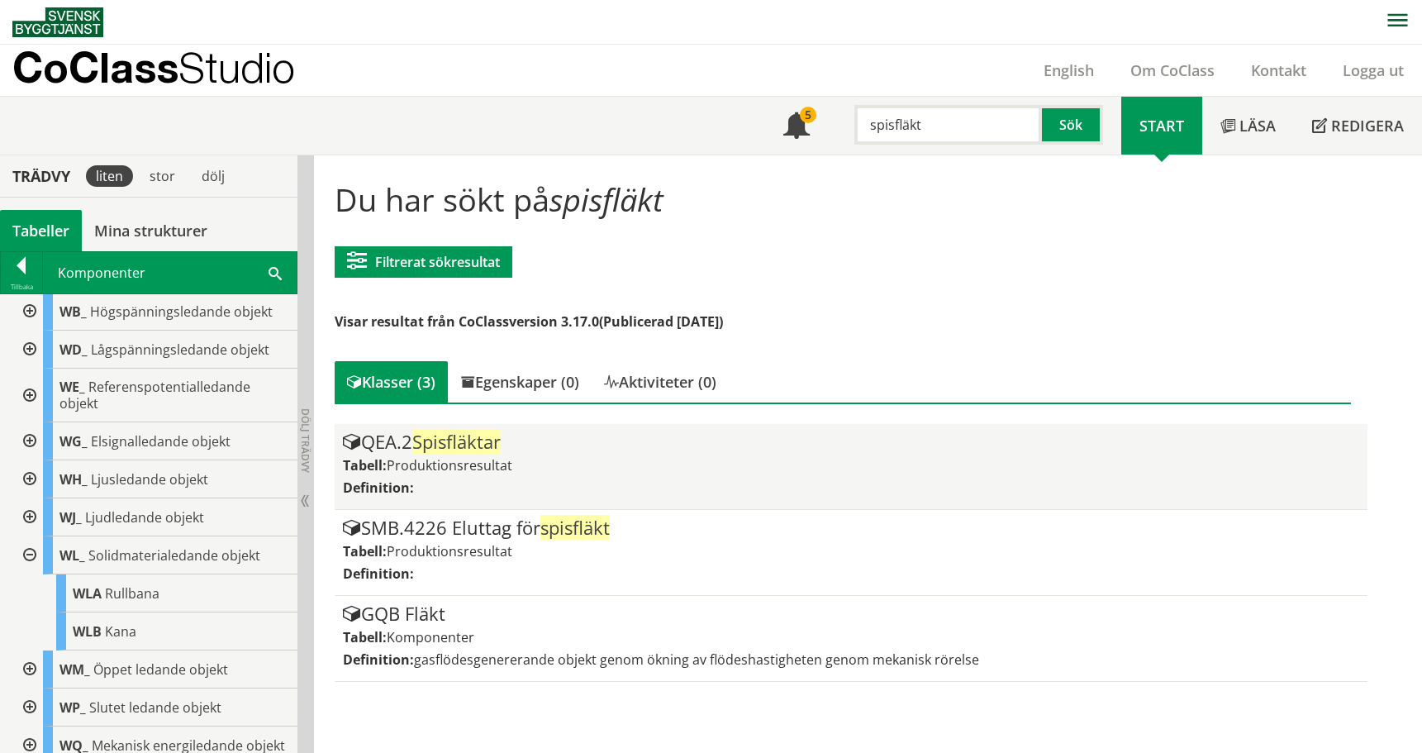
click at [470, 445] on span "Spisfläktar" at bounding box center [456, 441] width 88 height 25
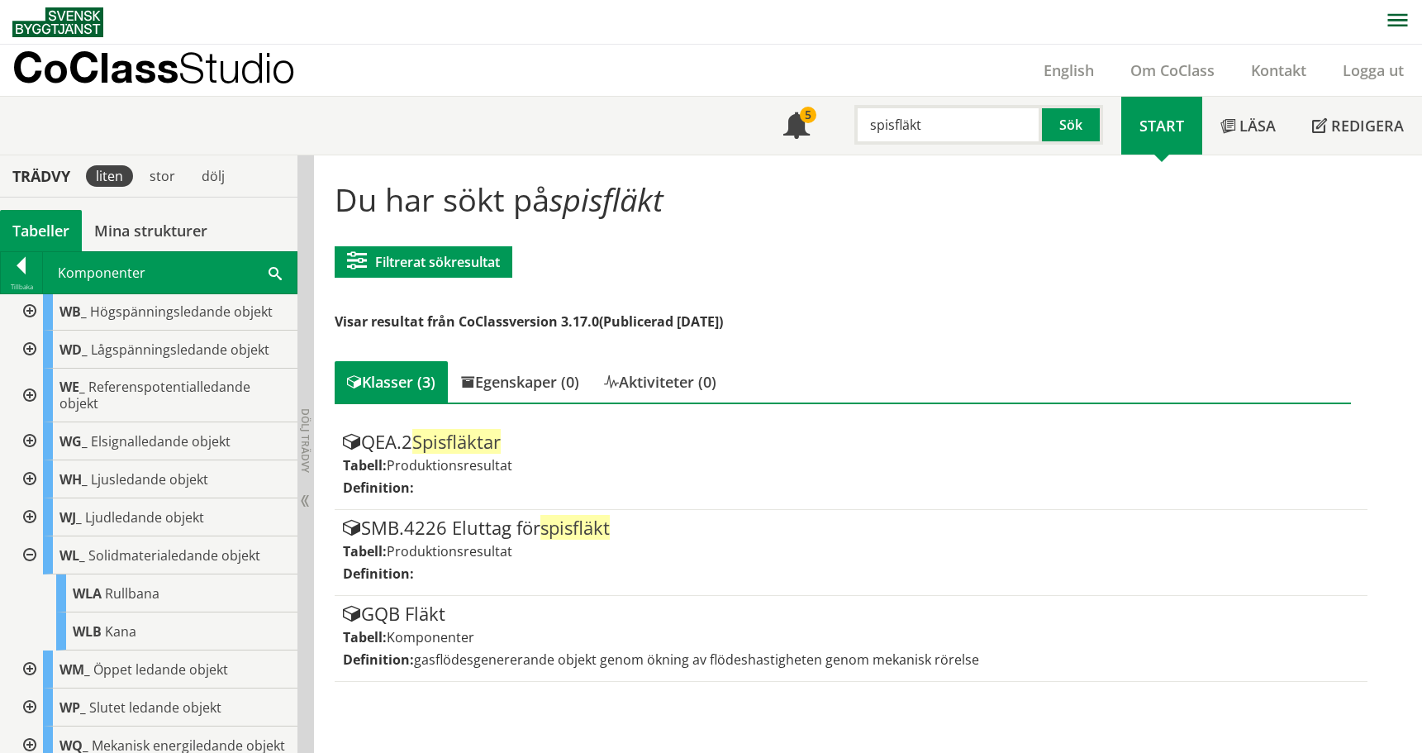
click at [31, 551] on div at bounding box center [28, 555] width 30 height 38
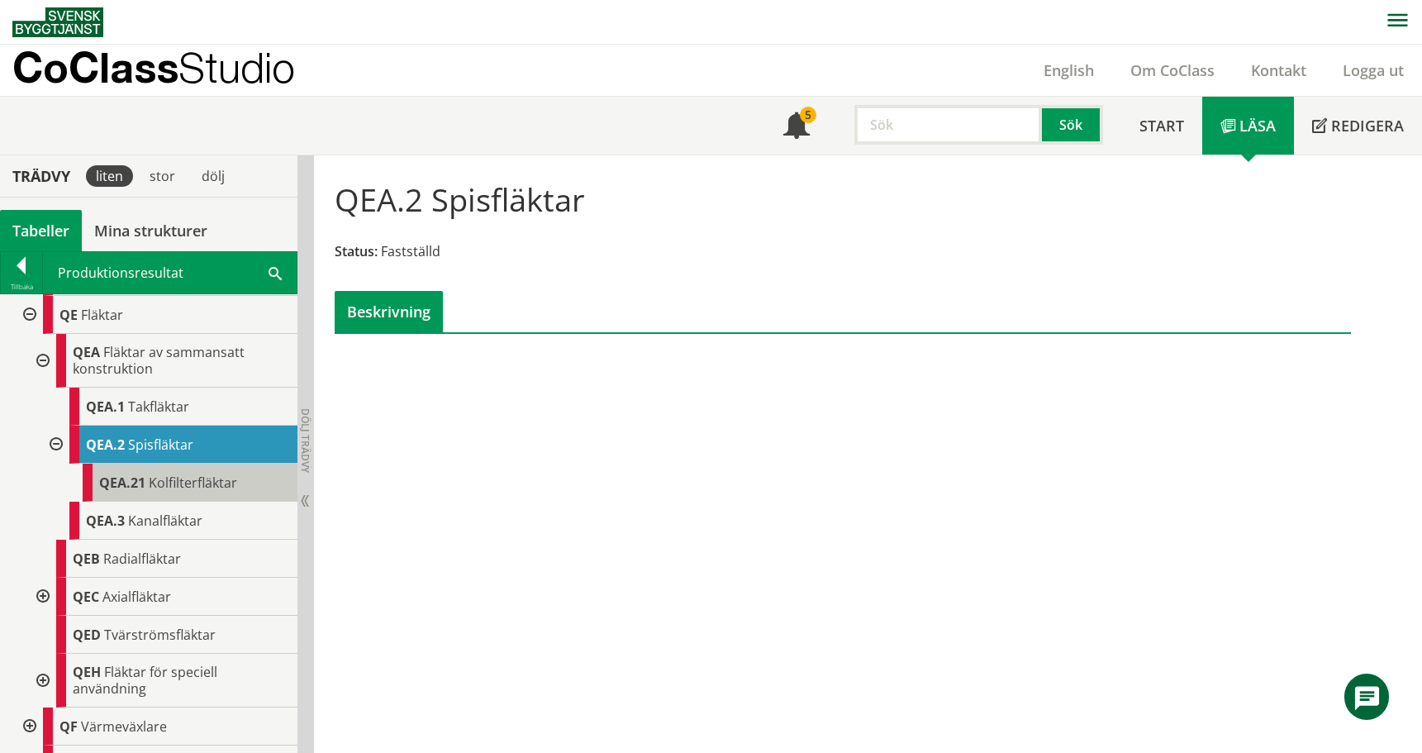
scroll to position [826, 0]
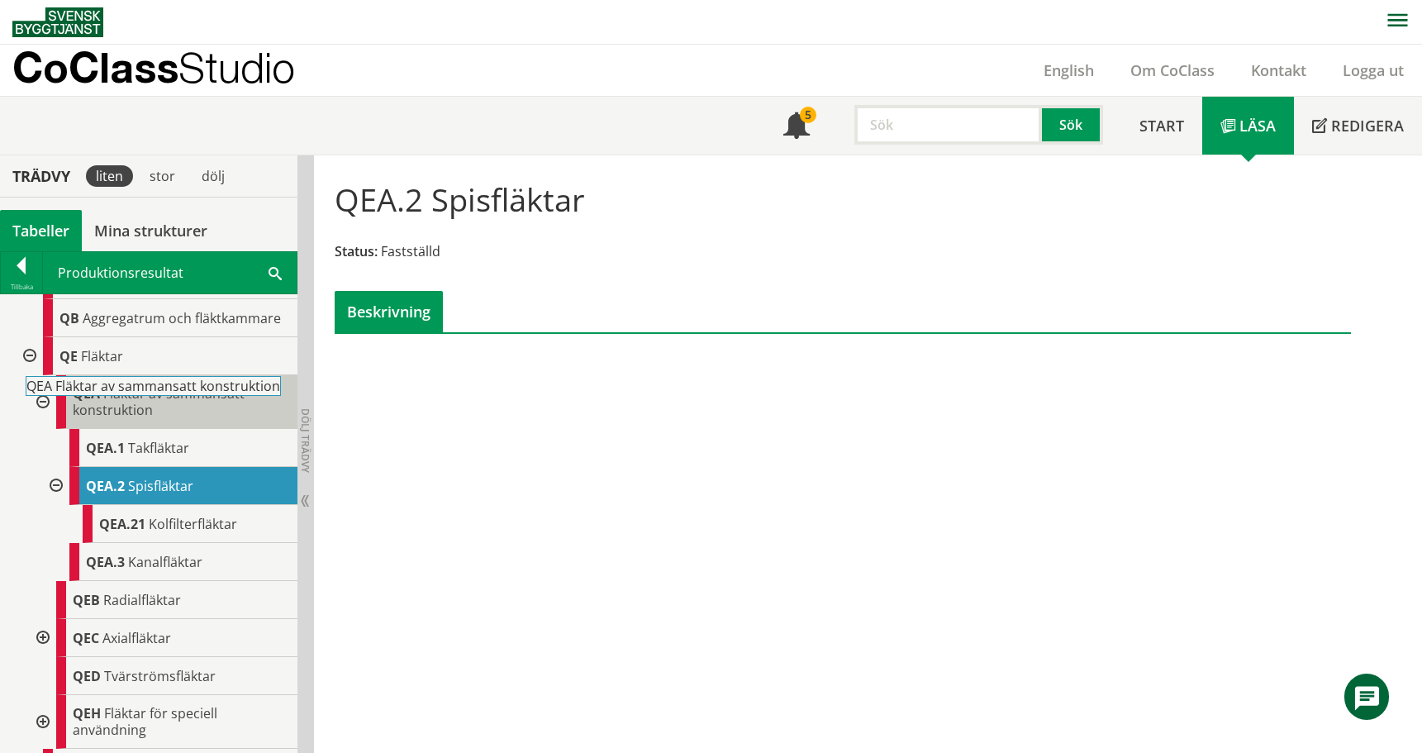
click at [145, 388] on body "AMA AMA Beskrivningsverktyg AMA Funktion BSAB Bygginfo Byggjura Byggkatalogen B…" at bounding box center [711, 376] width 1422 height 753
click at [171, 407] on div "QEA Fläktar av sammansatt konstruktion" at bounding box center [176, 402] width 241 height 54
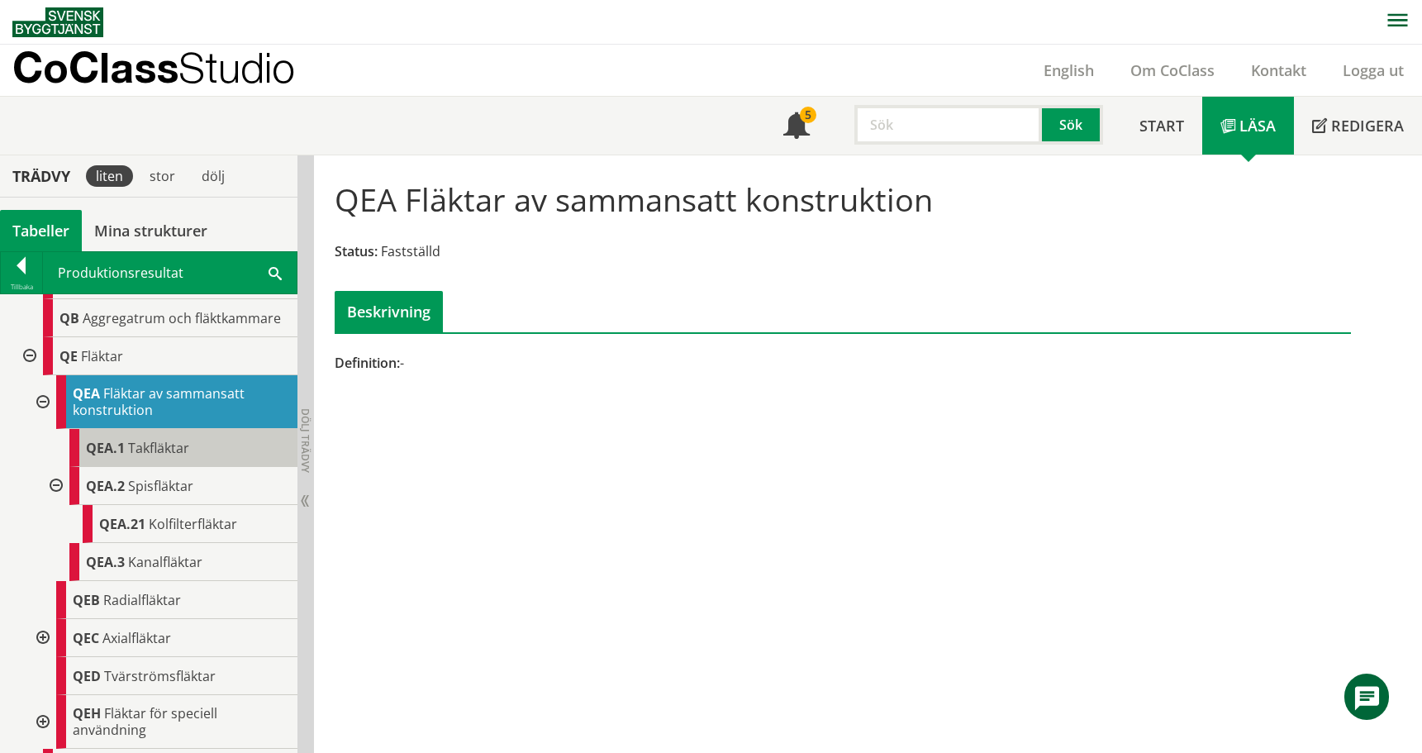
click at [156, 460] on div "QEA.1 Takfläktar" at bounding box center [183, 448] width 228 height 38
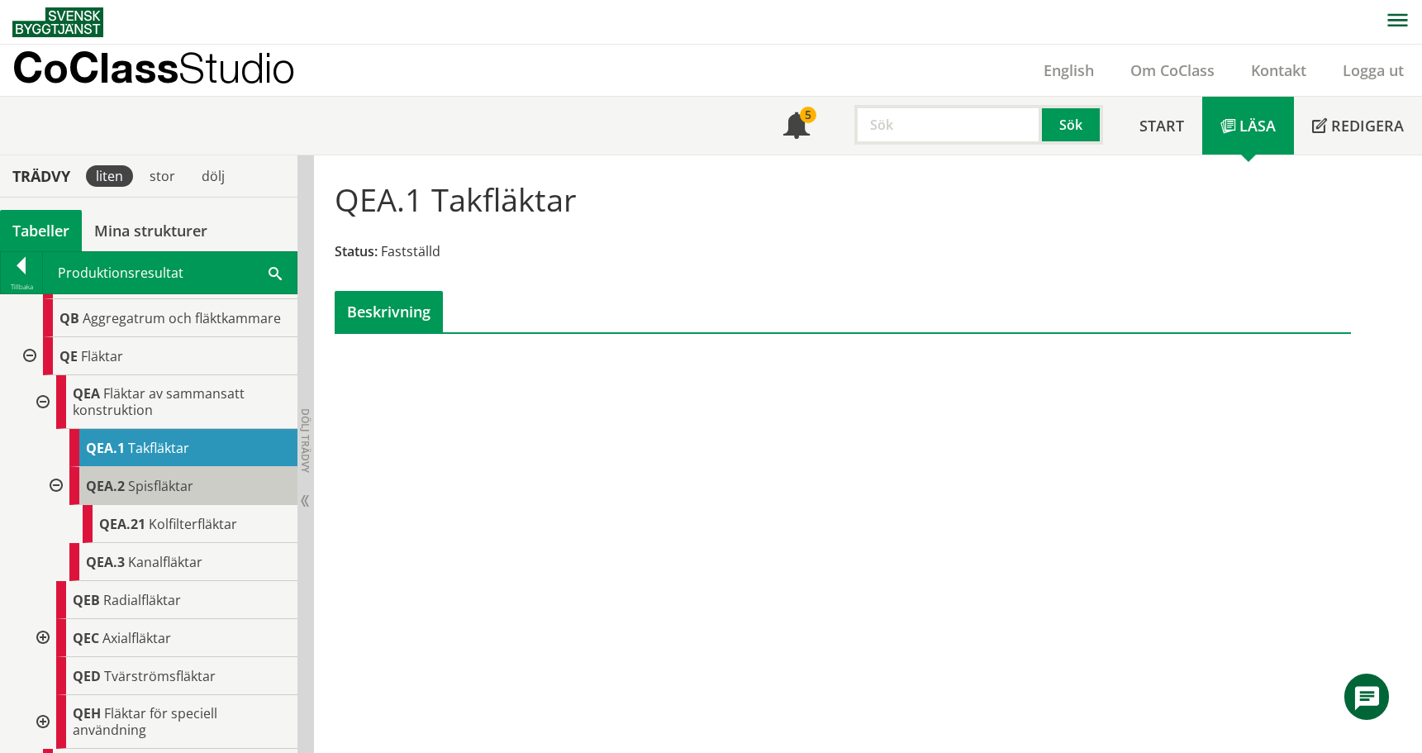
click at [155, 490] on span "Spisfläktar" at bounding box center [160, 486] width 65 height 18
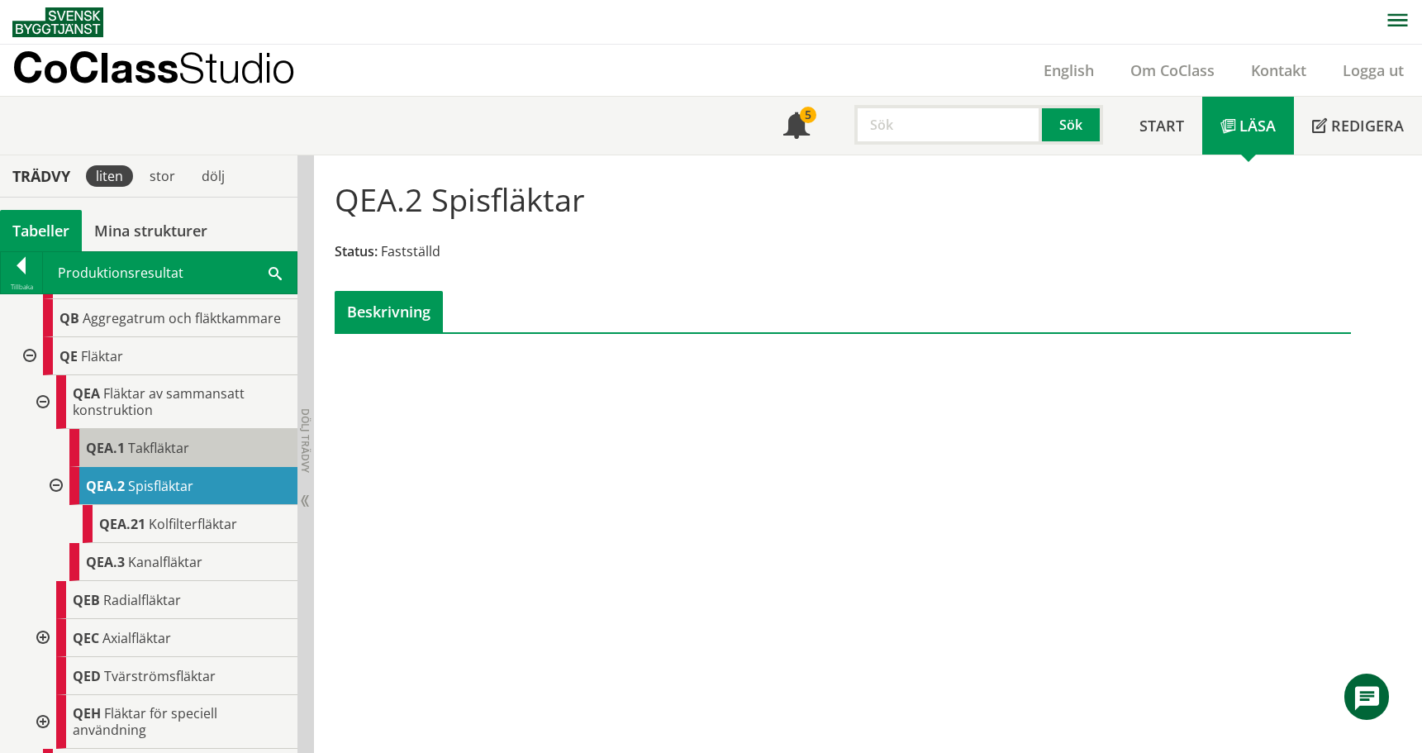
click at [167, 445] on span "Takfläktar" at bounding box center [158, 448] width 61 height 18
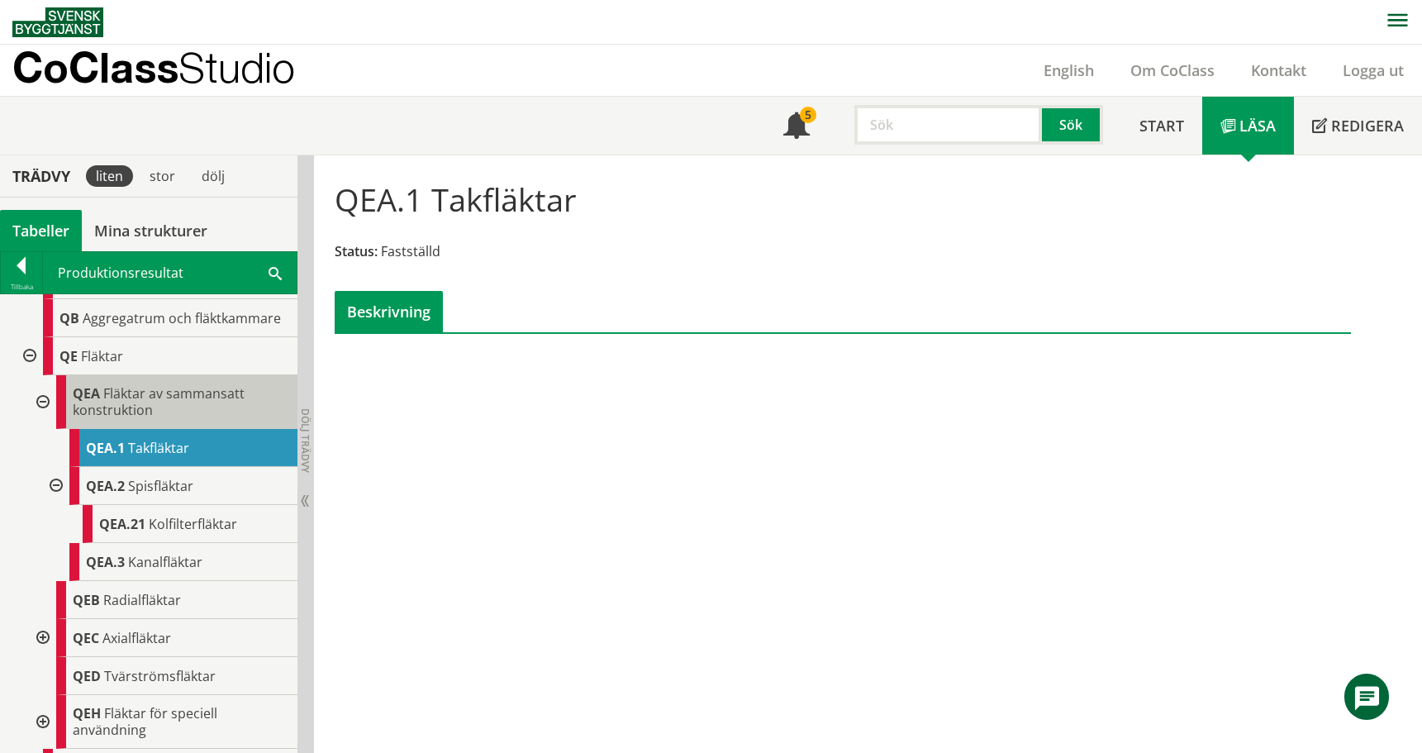
click at [167, 406] on div "QEA Fläktar av sammansatt konstruktion" at bounding box center [176, 402] width 241 height 54
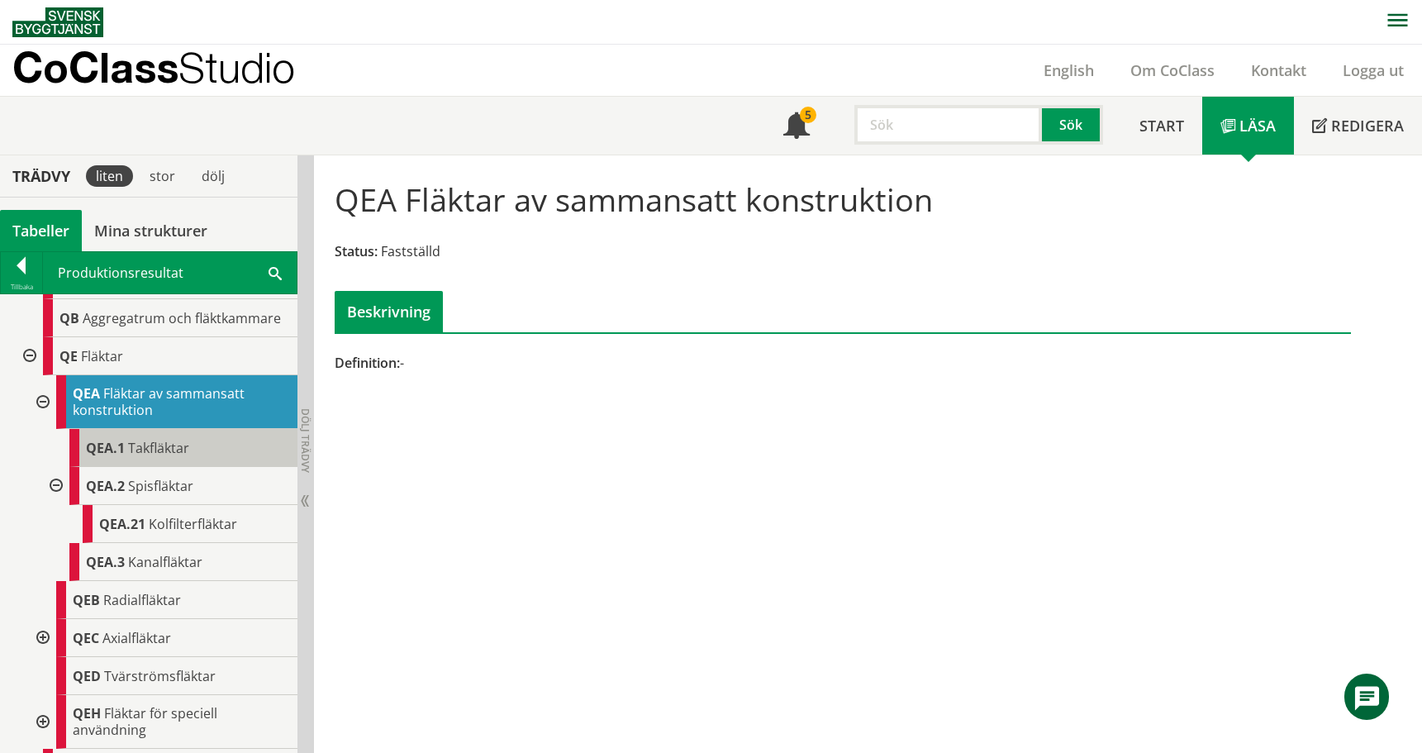
click at [161, 440] on span "Takfläktar" at bounding box center [158, 448] width 61 height 18
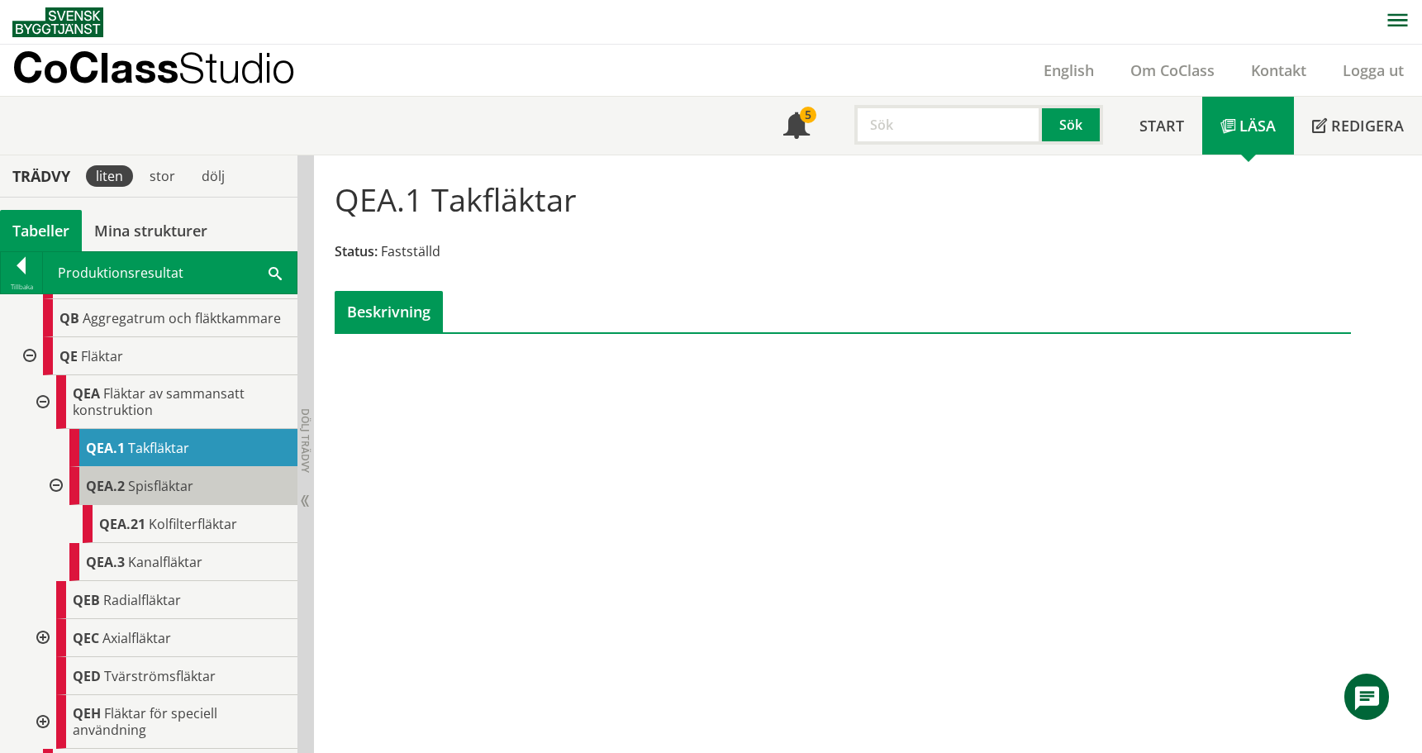
click at [162, 474] on div "QEA.2 Spisfläktar" at bounding box center [183, 486] width 228 height 38
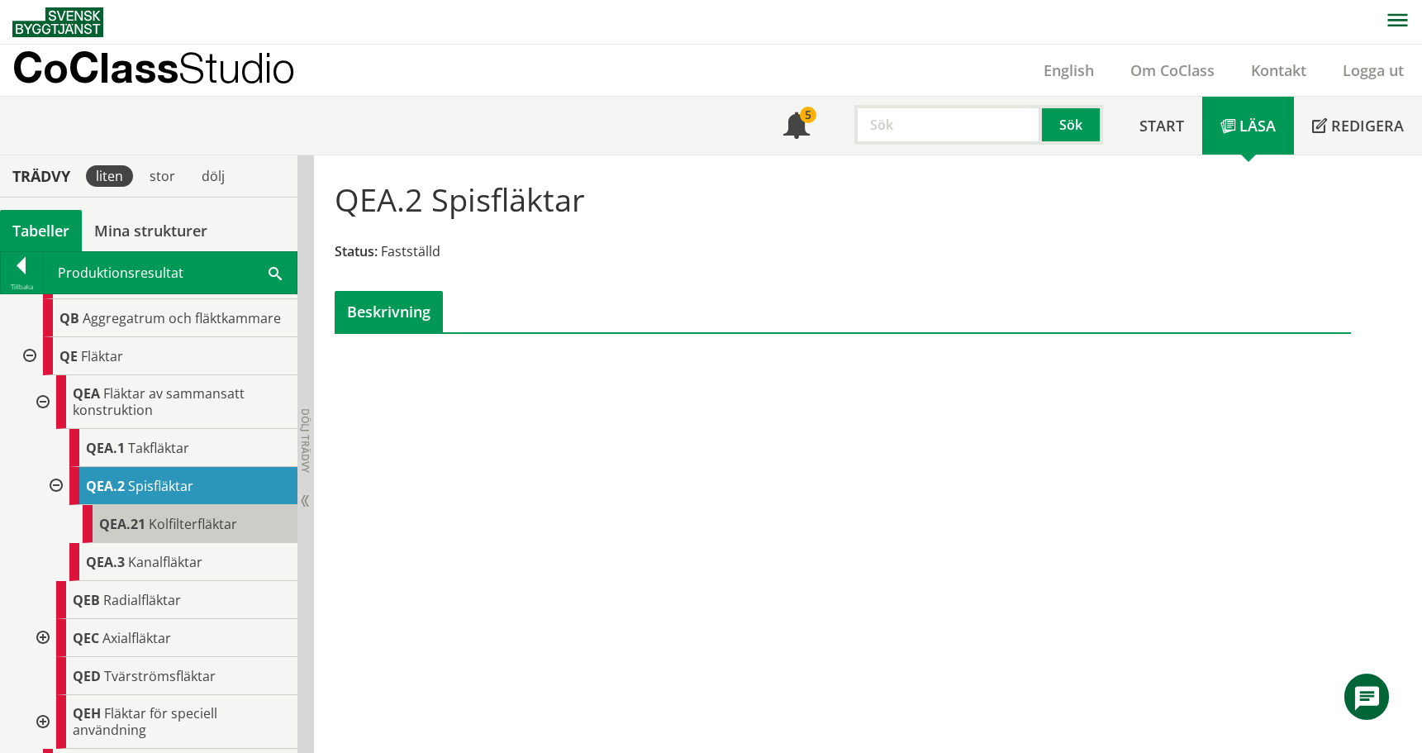
click at [202, 517] on span "Kolfilterfläktar" at bounding box center [193, 524] width 88 height 18
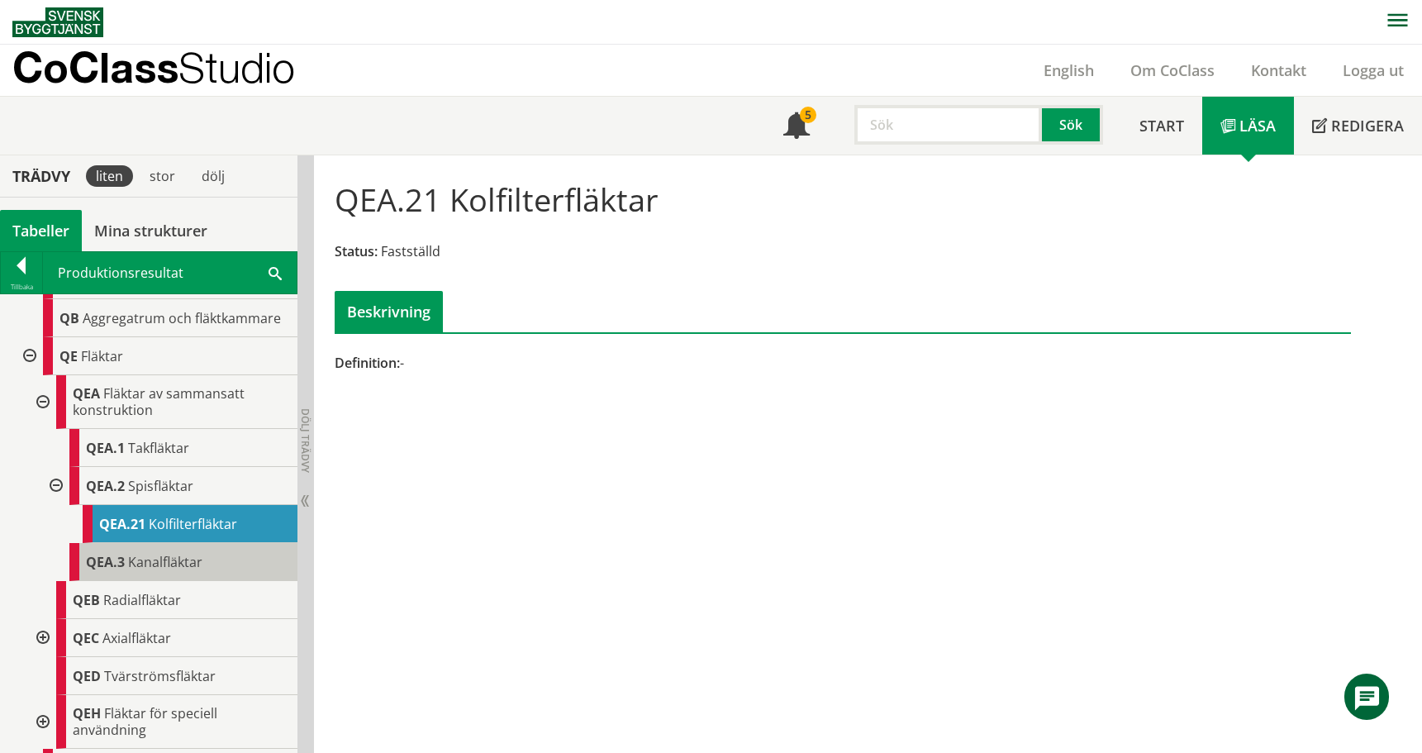
click at [198, 563] on span "Kanalfläktar" at bounding box center [165, 562] width 74 height 18
click at [44, 724] on div at bounding box center [41, 722] width 30 height 54
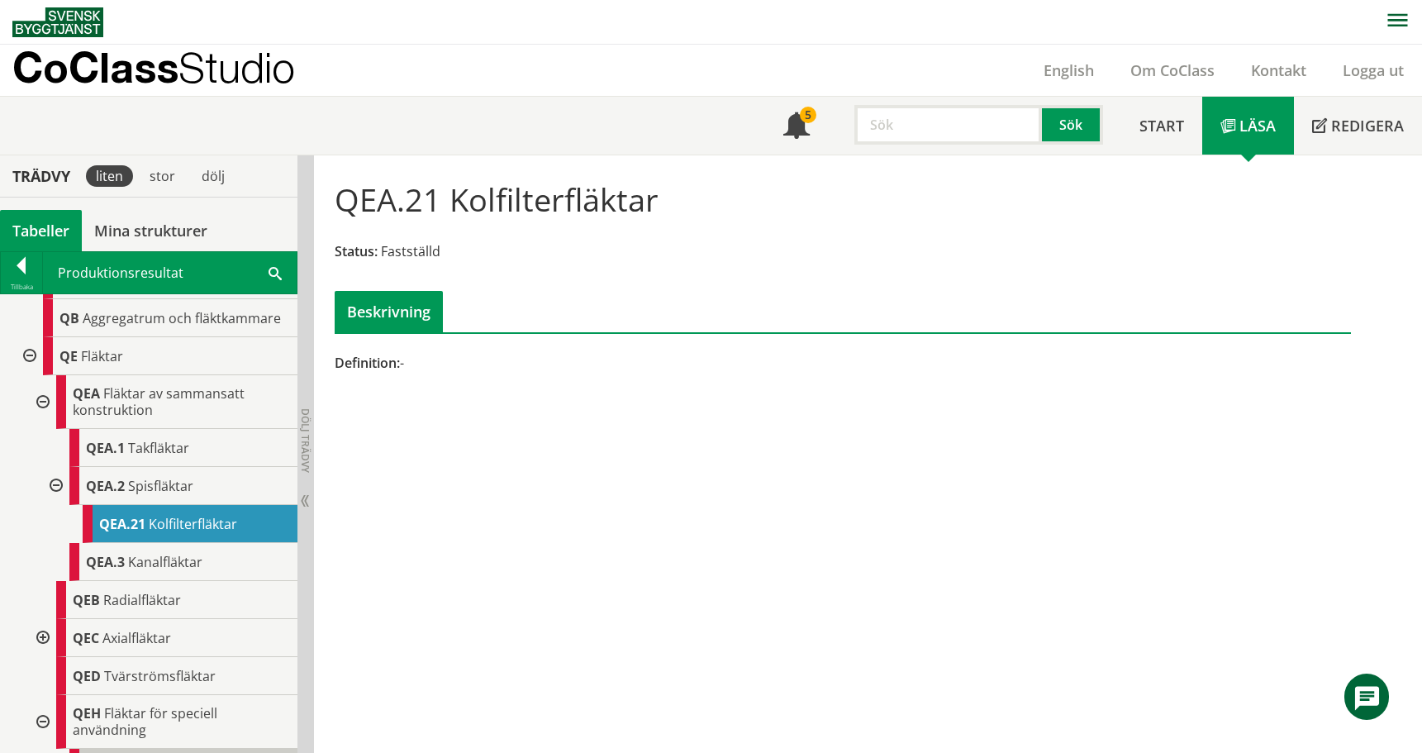
scroll to position [744, 0]
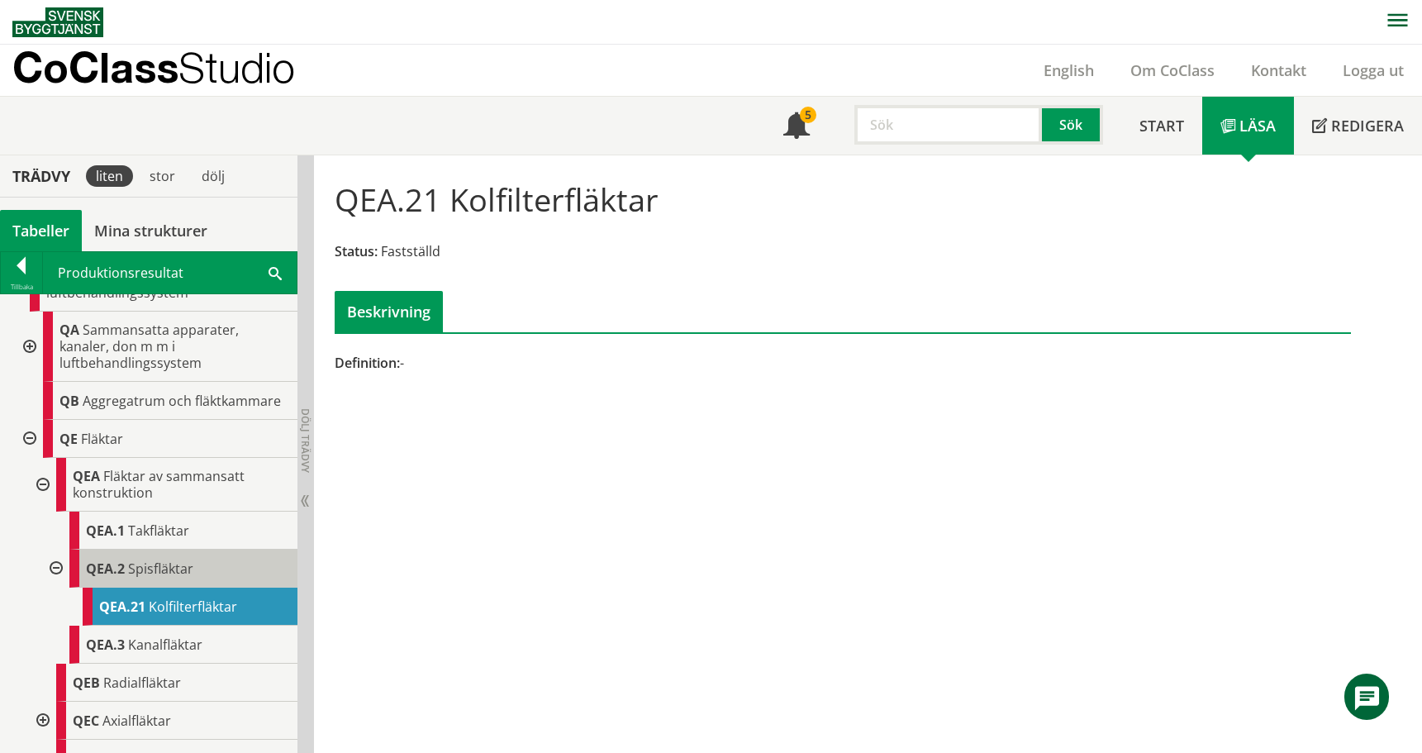
click at [171, 573] on span "Spisfläktar" at bounding box center [160, 568] width 65 height 18
click at [885, 126] on input "text" at bounding box center [948, 125] width 188 height 40
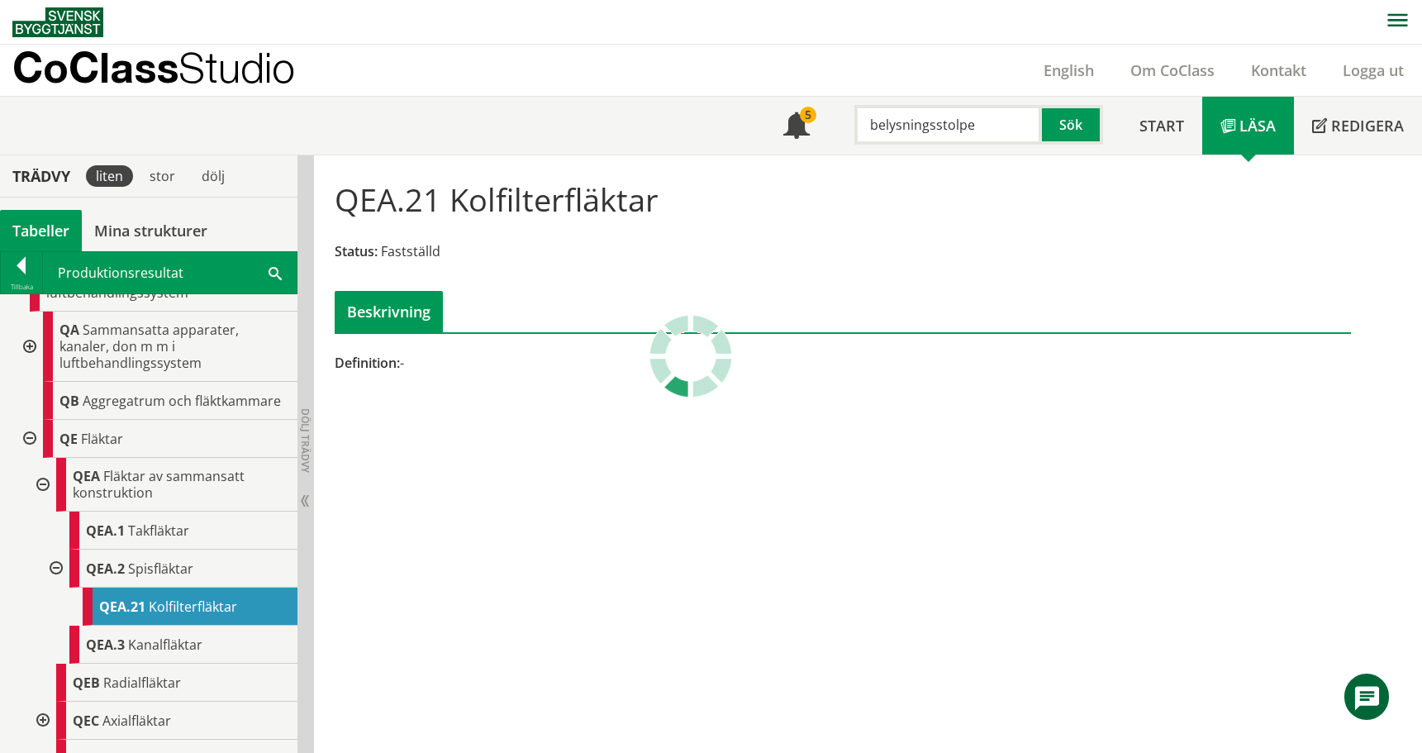
type input "belysningsstolpe"
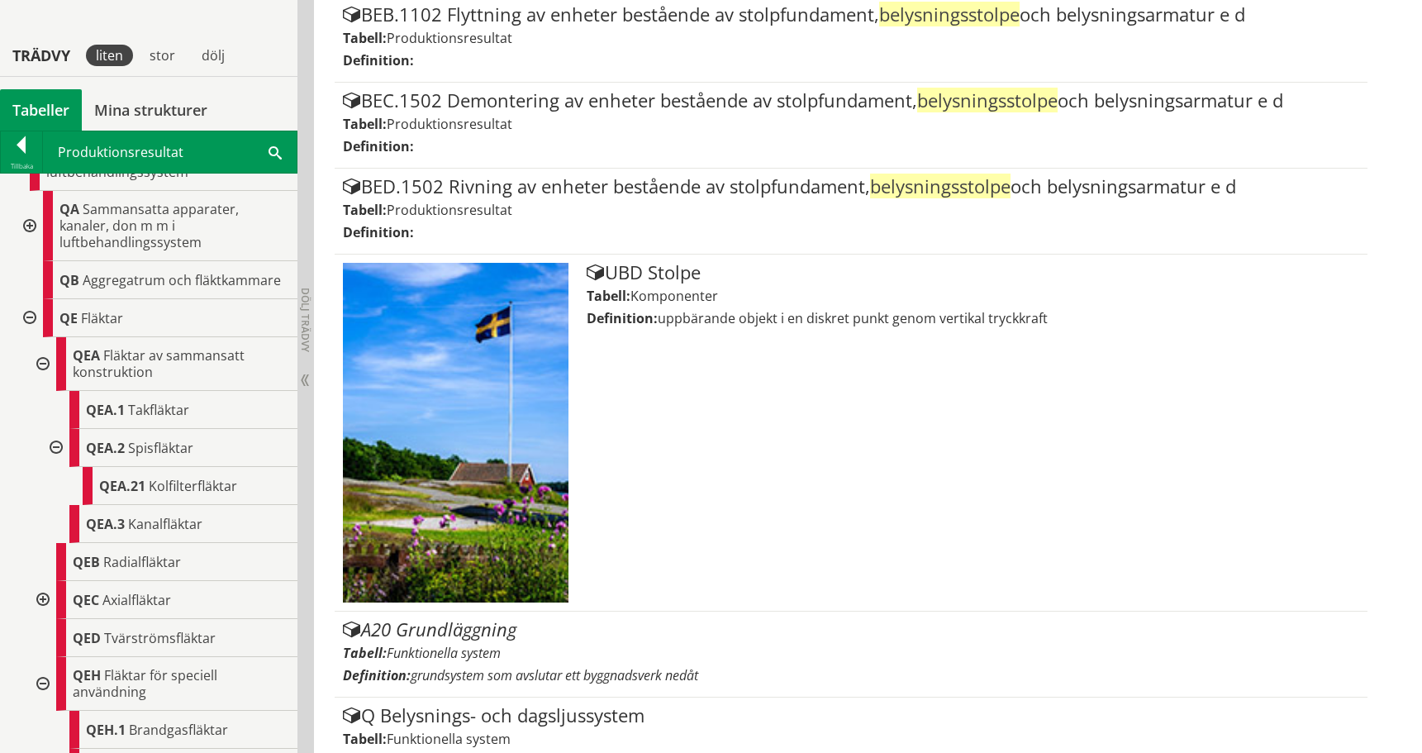
scroll to position [1583, 0]
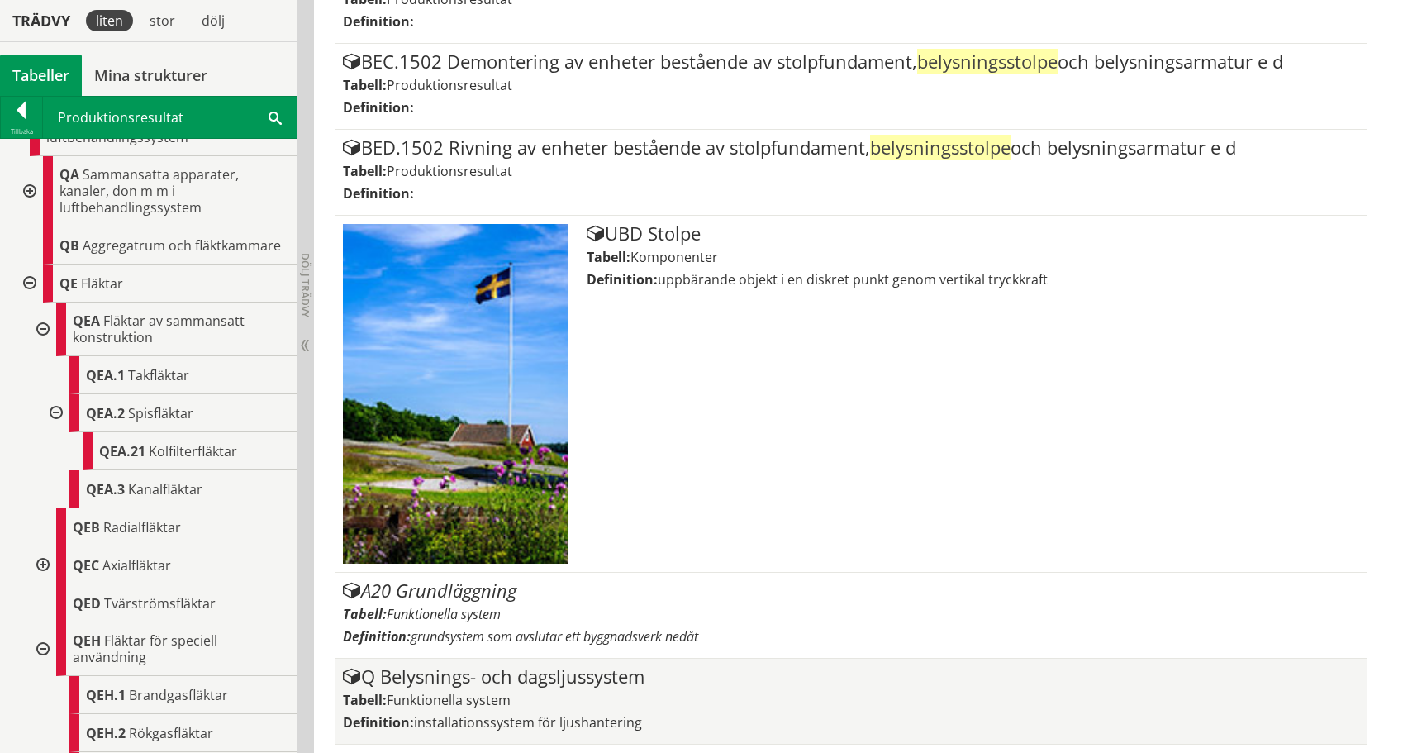
click at [538, 683] on div "Q Belysnings- och dagsljussystem" at bounding box center [851, 677] width 1016 height 20
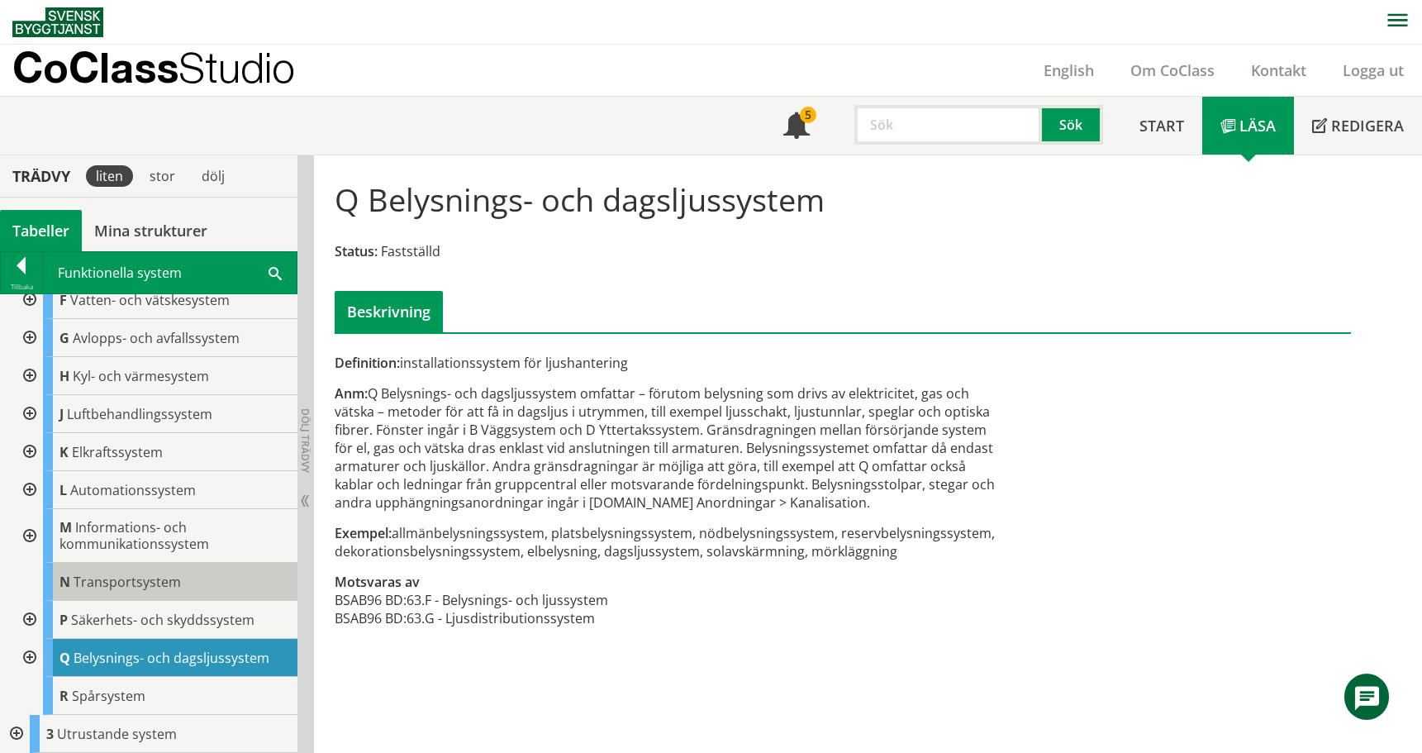
scroll to position [127, 0]
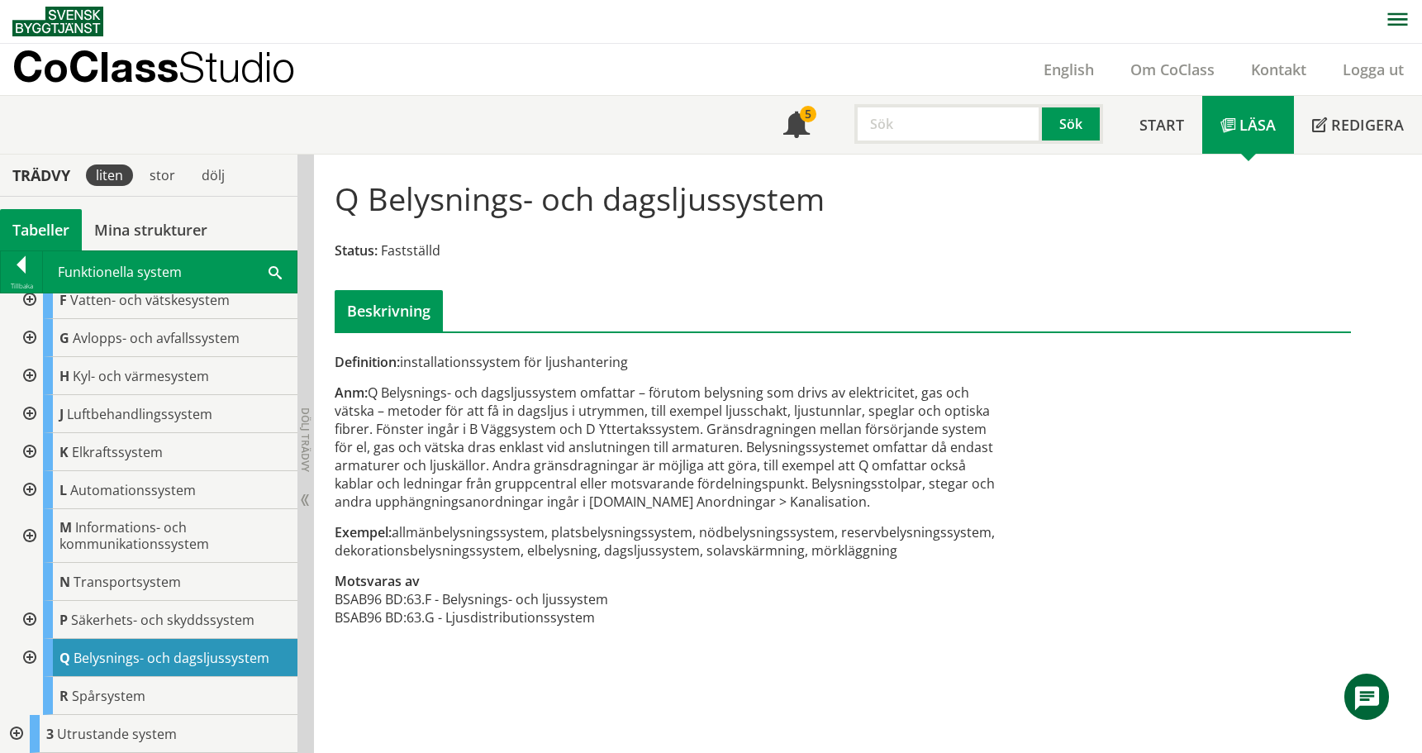
click at [33, 653] on div at bounding box center [28, 658] width 30 height 38
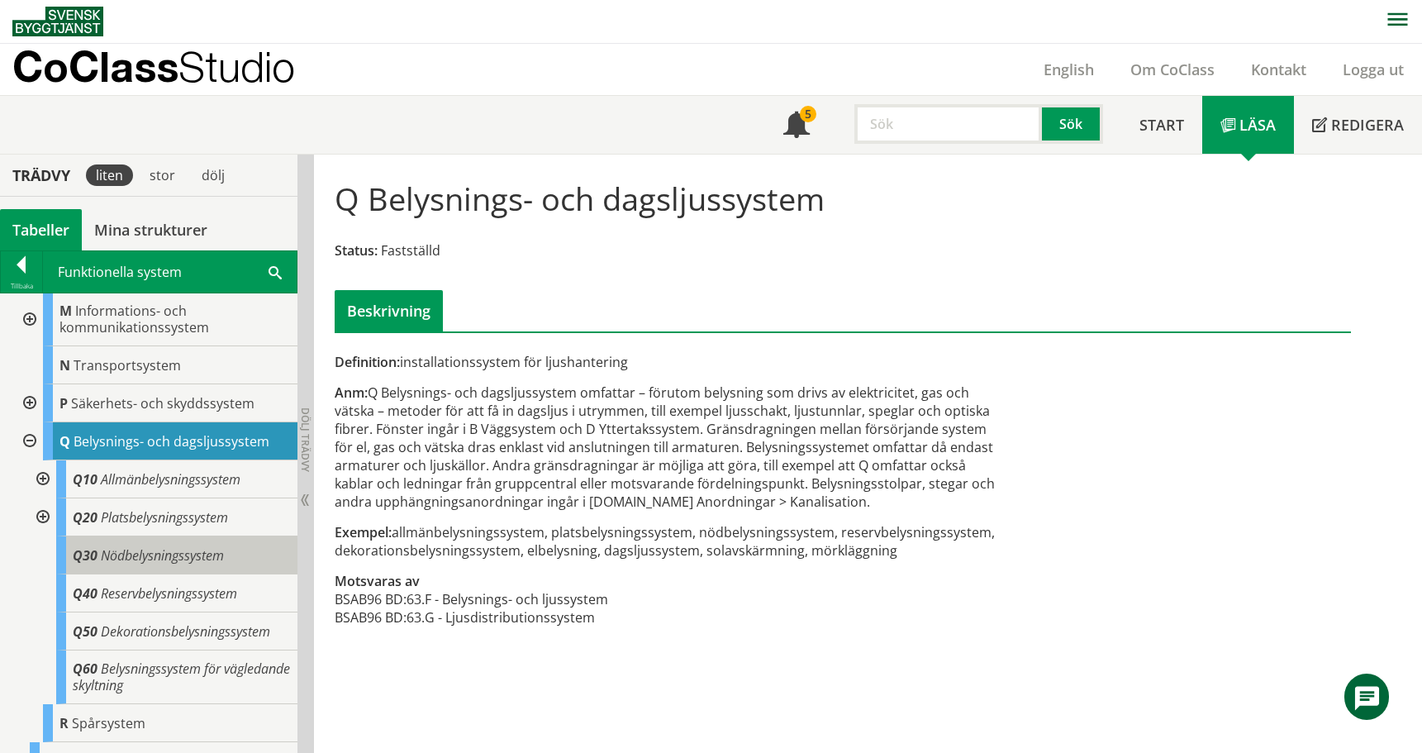
scroll to position [371, 0]
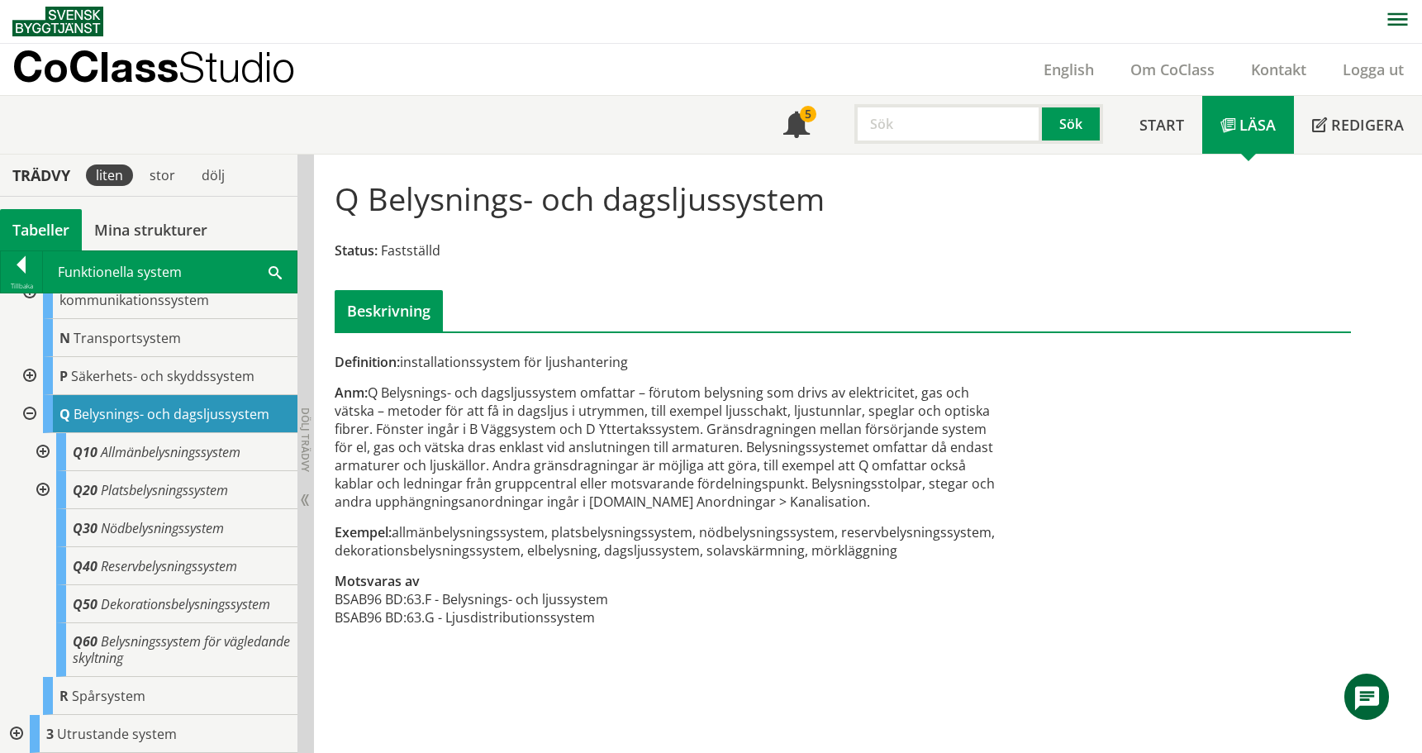
click at [43, 488] on div at bounding box center [41, 490] width 30 height 38
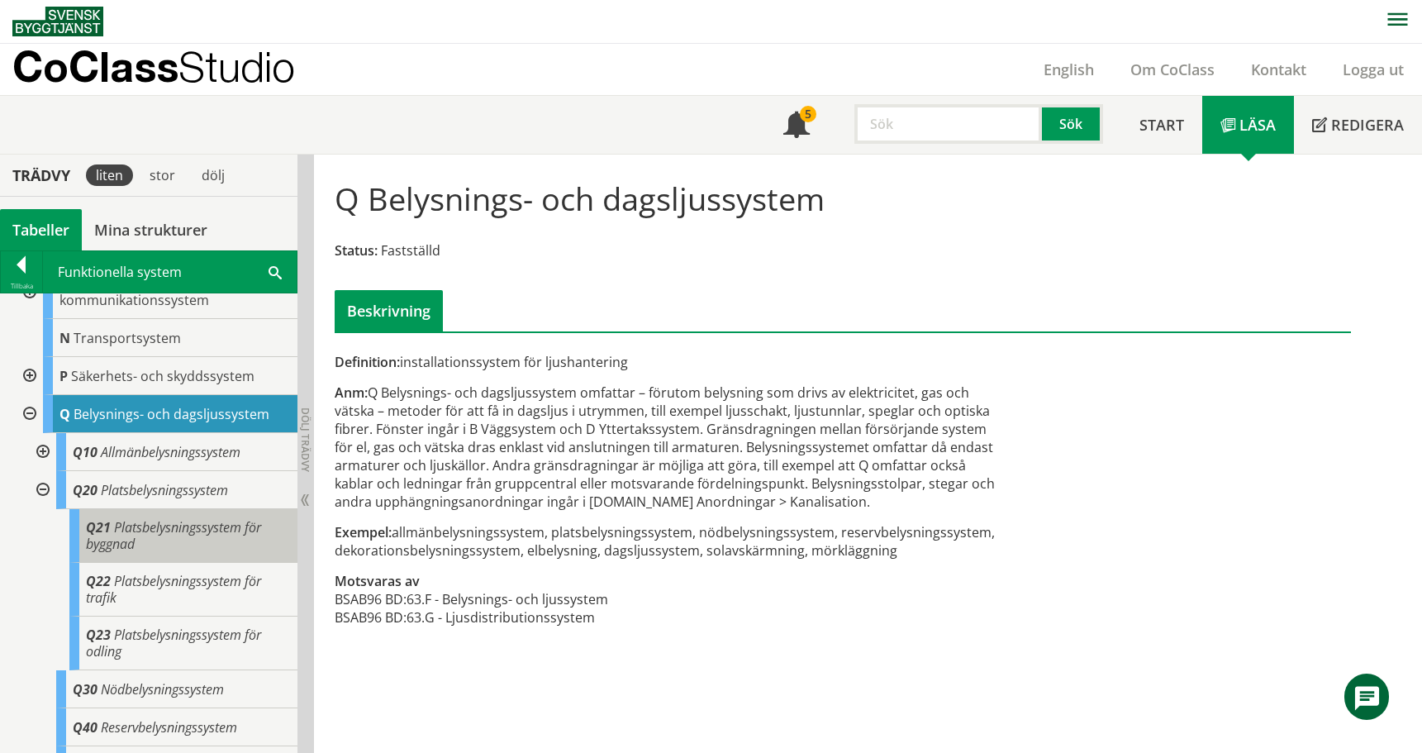
scroll to position [532, 0]
